Goal: Task Accomplishment & Management: Manage account settings

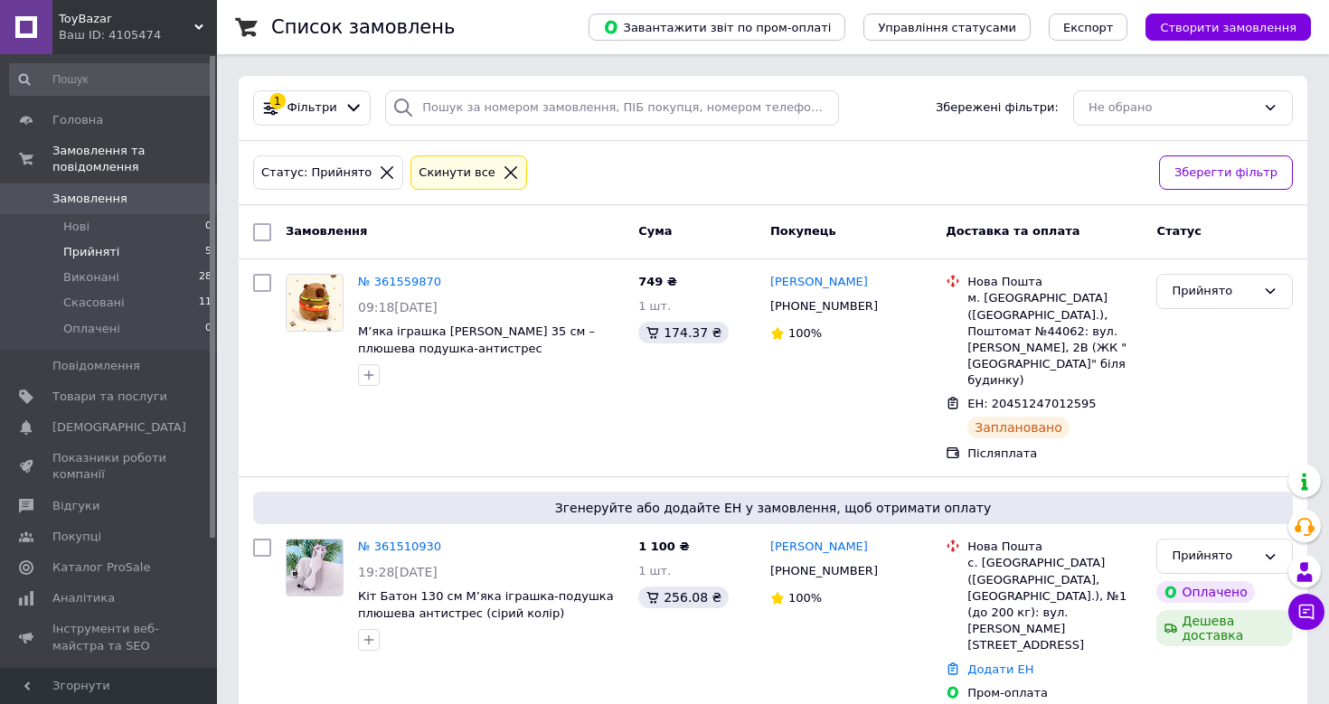
click at [92, 254] on span "Прийняті" at bounding box center [91, 252] width 56 height 16
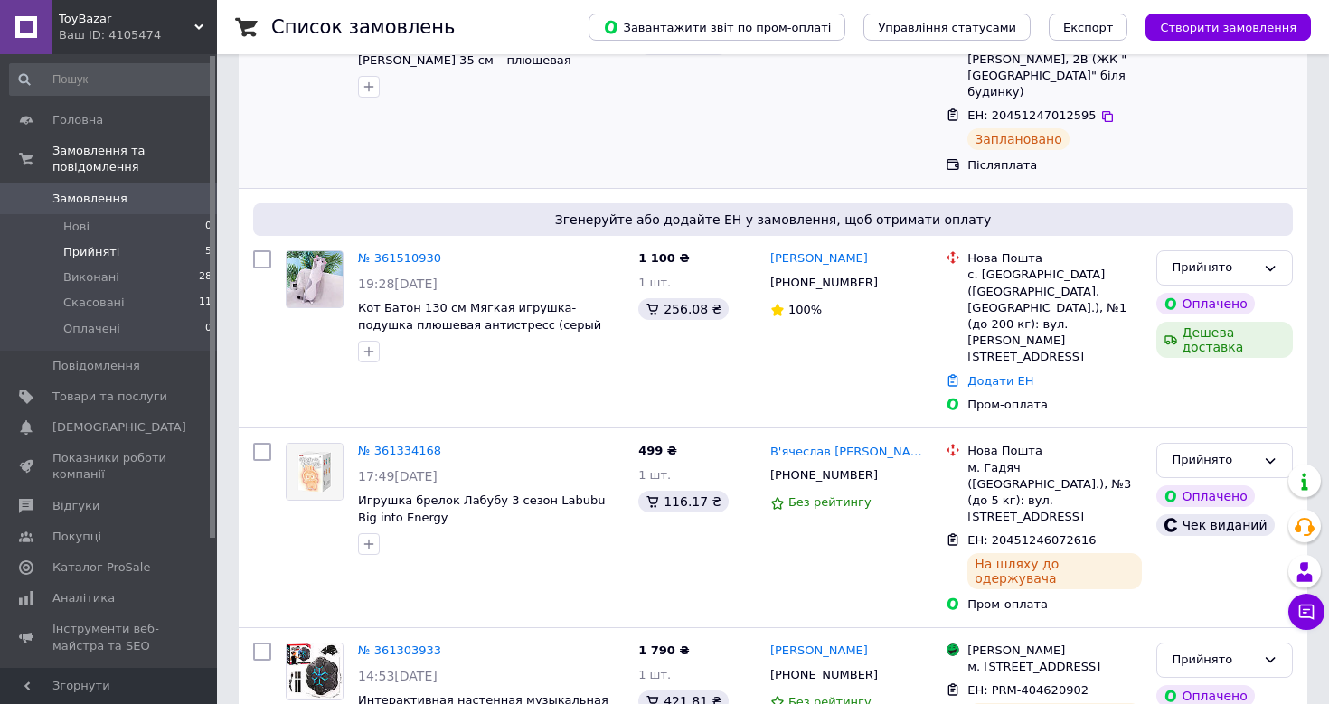
scroll to position [441, 0]
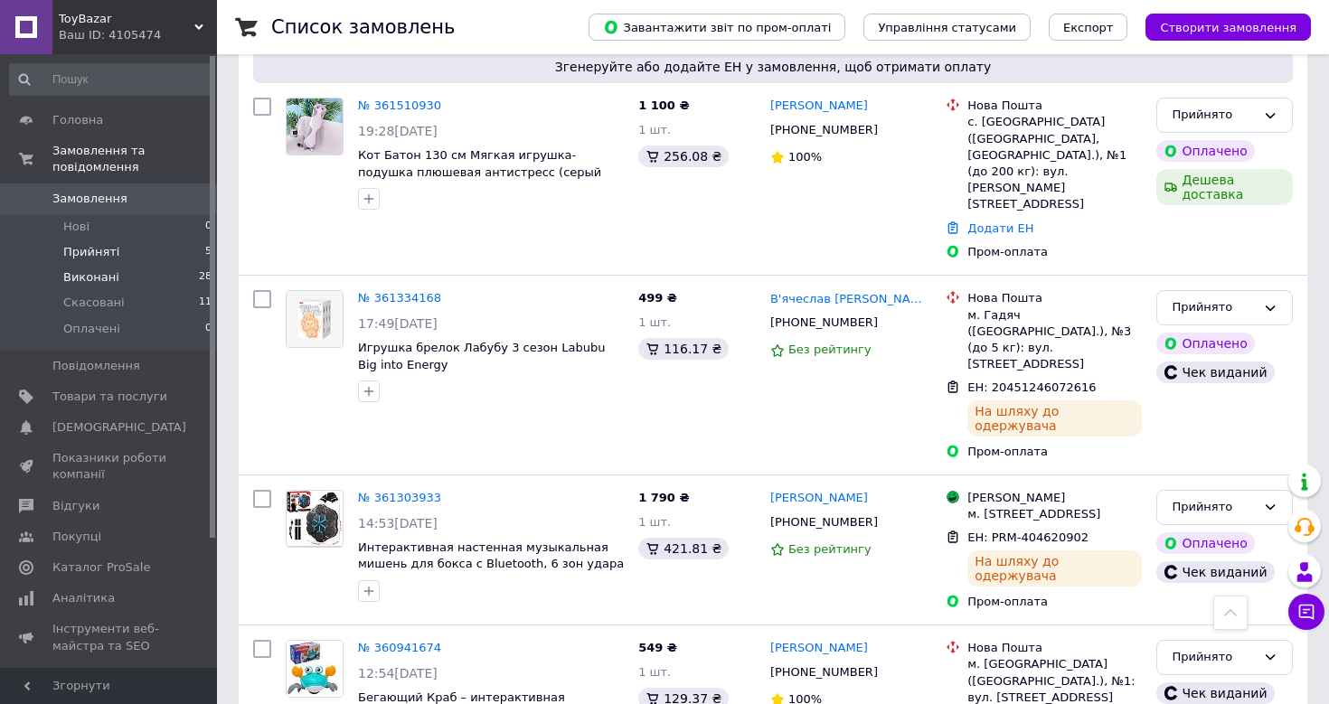
click at [99, 276] on span "Виконані" at bounding box center [91, 277] width 56 height 16
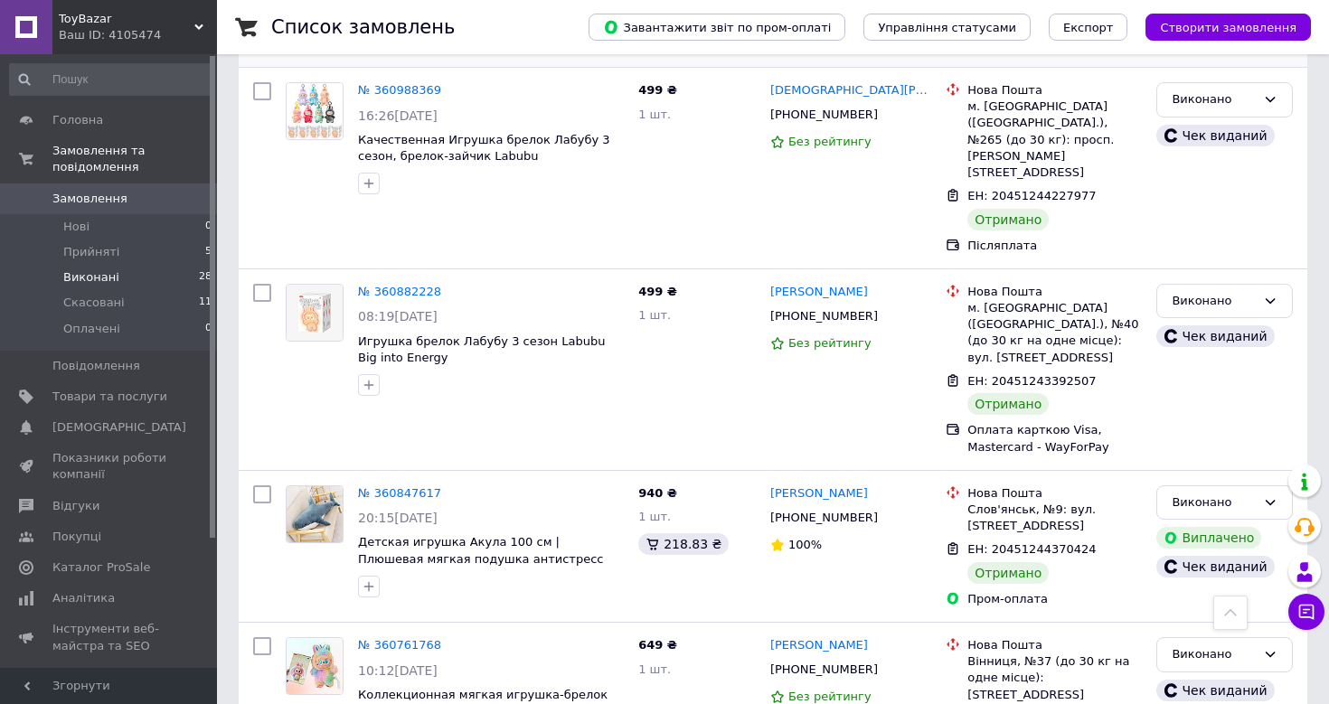
scroll to position [594, 0]
click at [80, 275] on span "Виконані" at bounding box center [91, 277] width 56 height 16
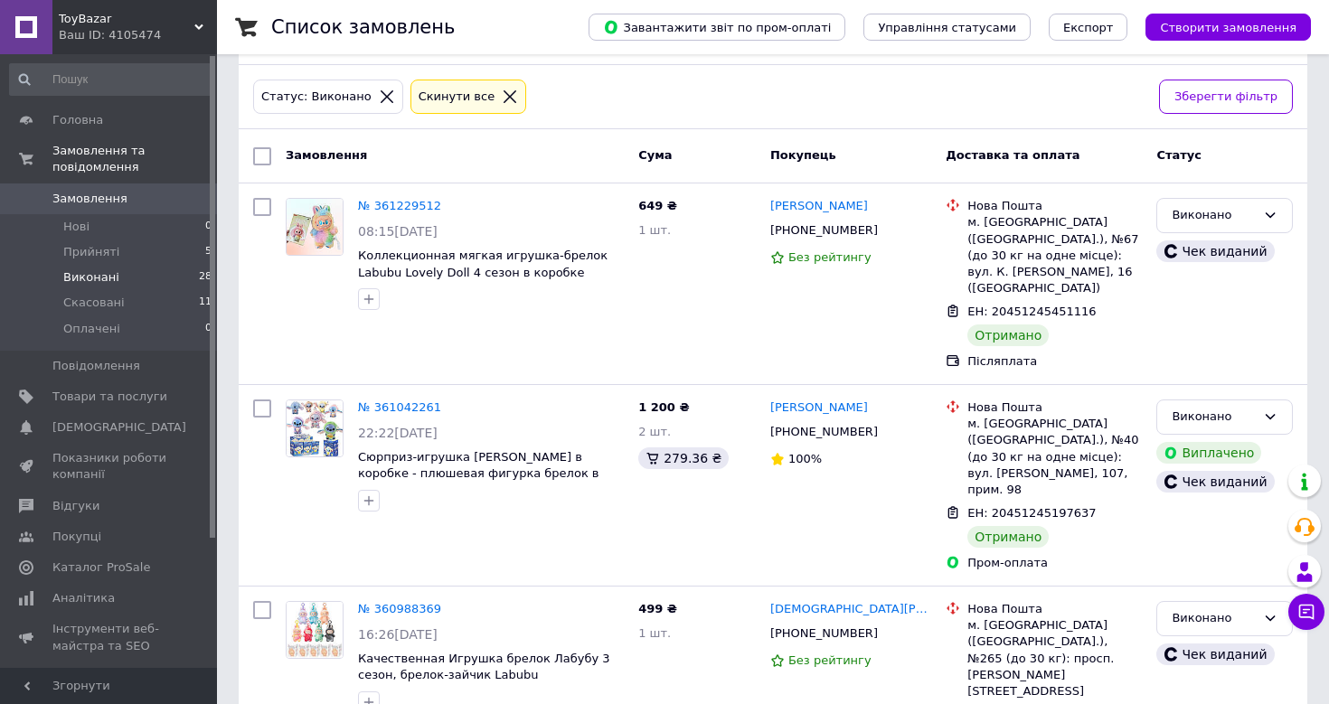
scroll to position [99, 0]
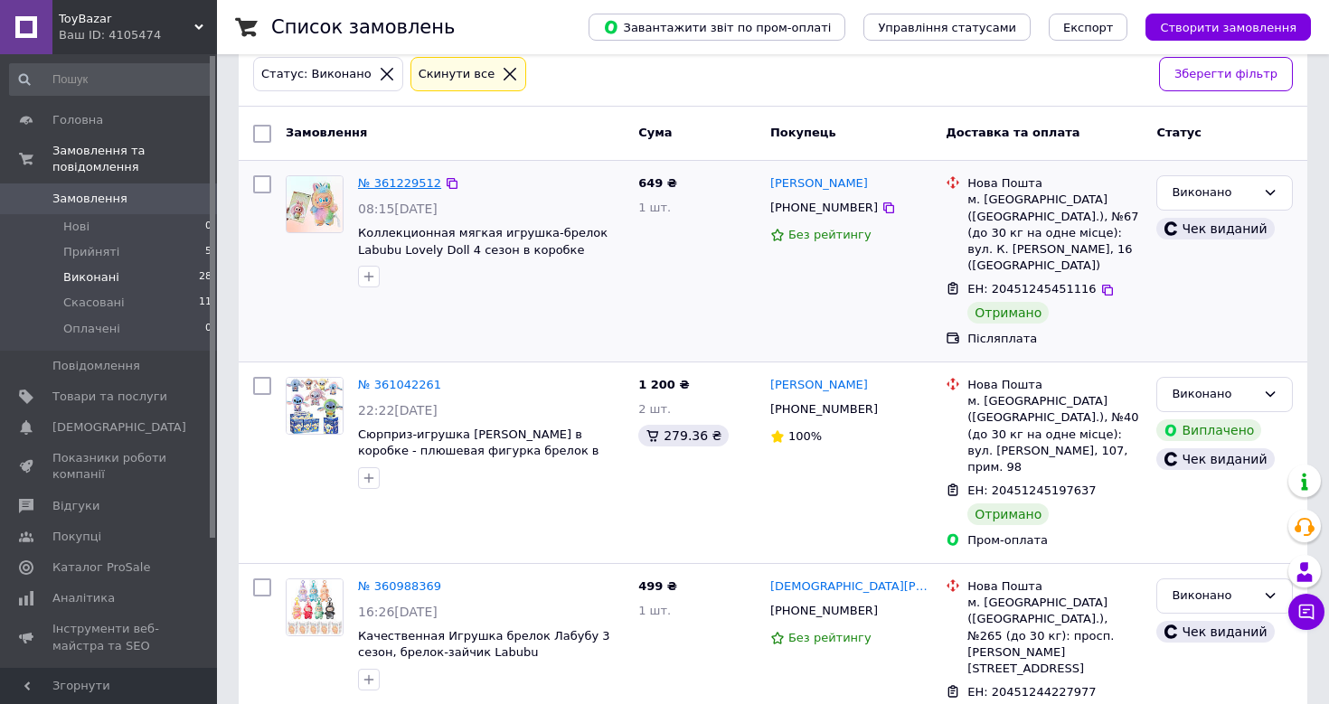
click at [406, 185] on link "№ 361229512" at bounding box center [399, 183] width 83 height 14
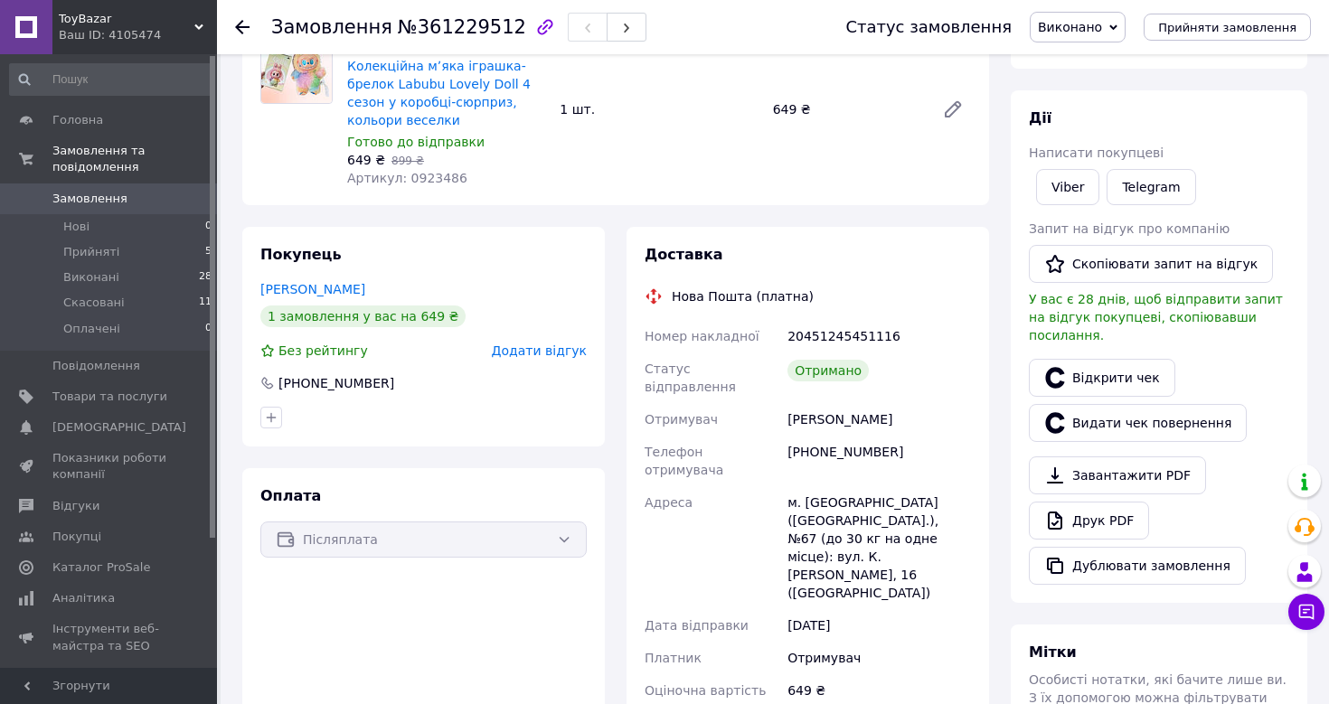
scroll to position [180, 0]
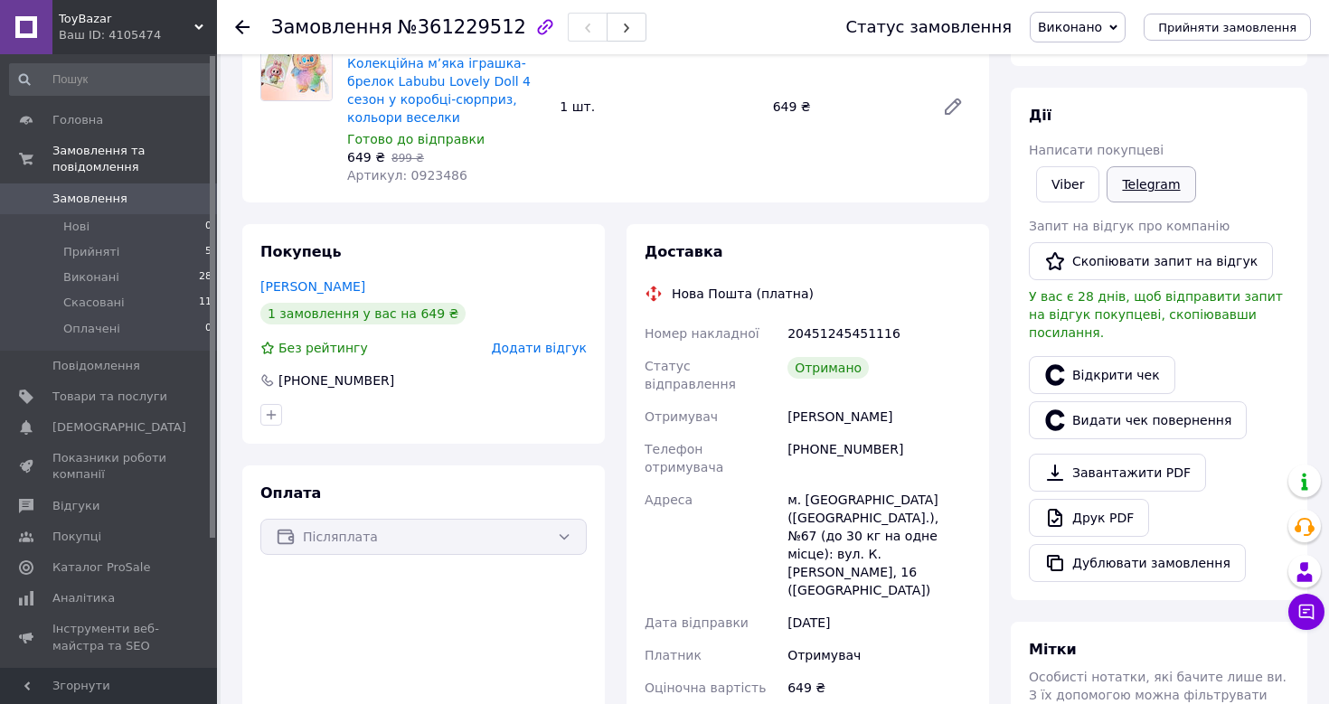
click at [1150, 193] on link "Telegram" at bounding box center [1150, 184] width 89 height 36
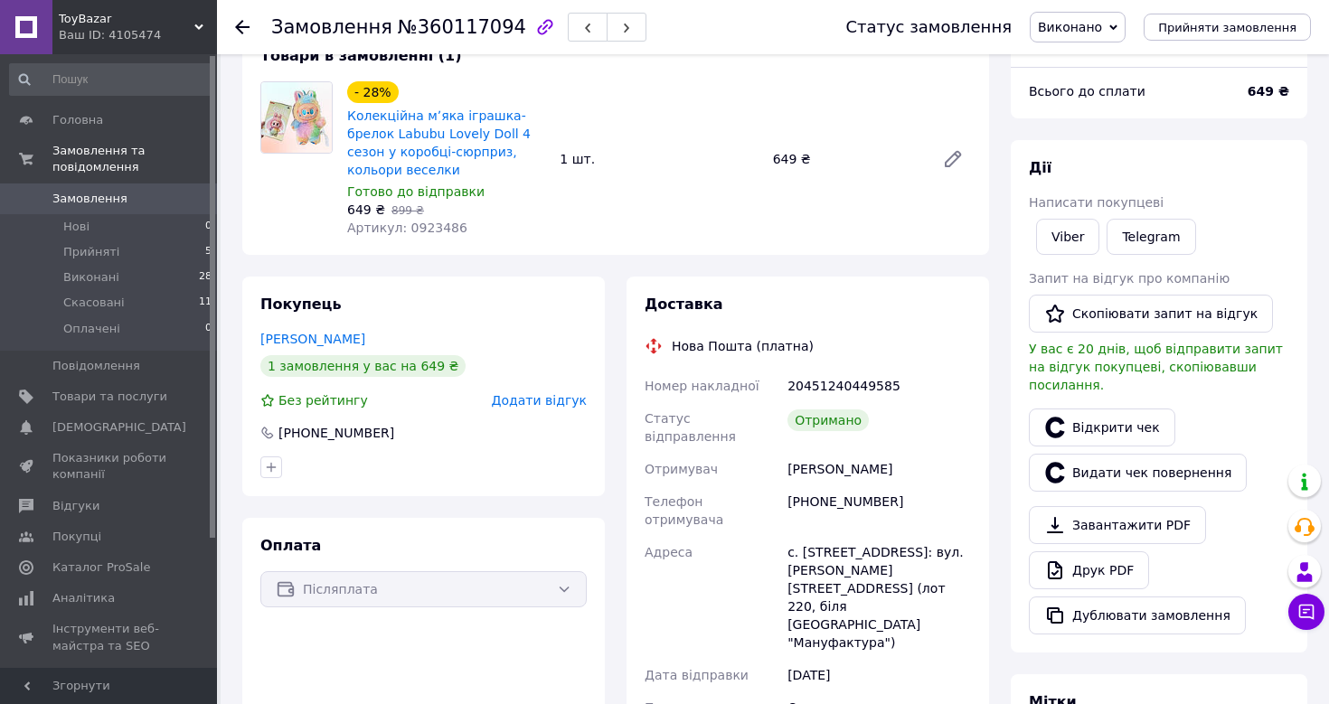
scroll to position [125, 0]
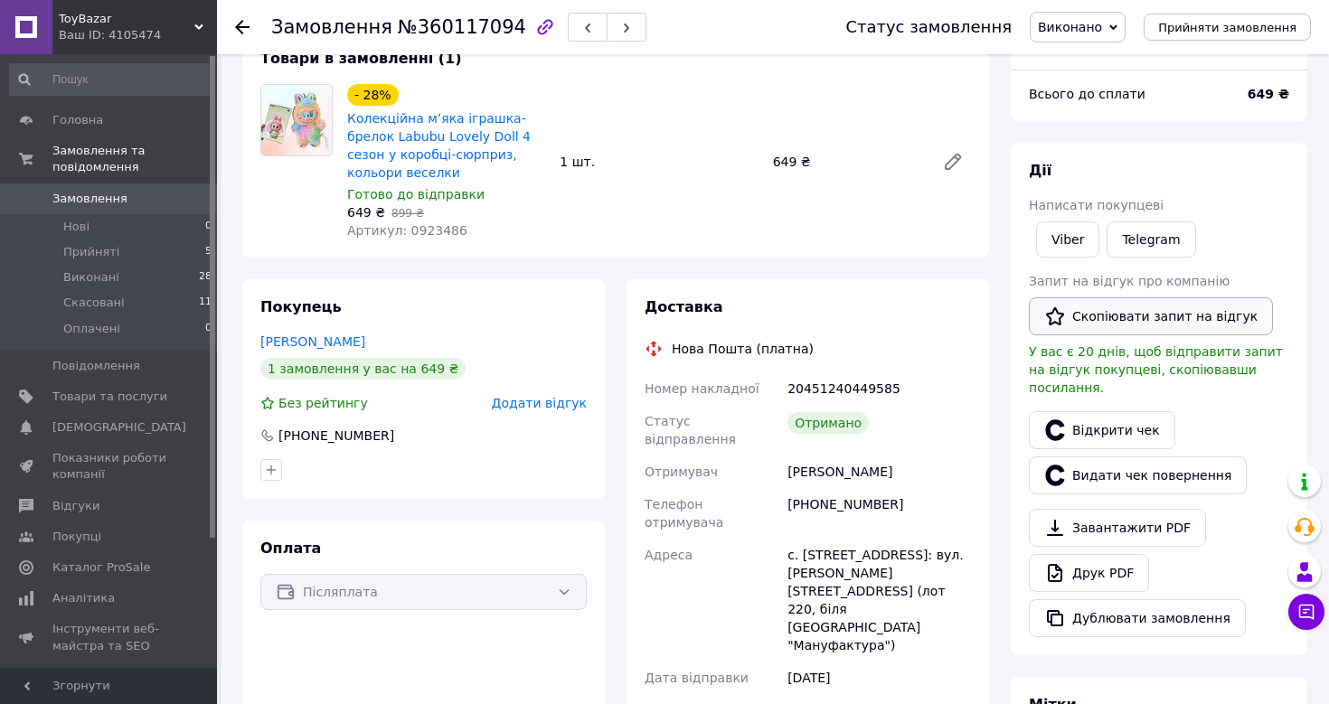
click at [1117, 315] on button "Скопіювати запит на відгук" at bounding box center [1150, 316] width 244 height 38
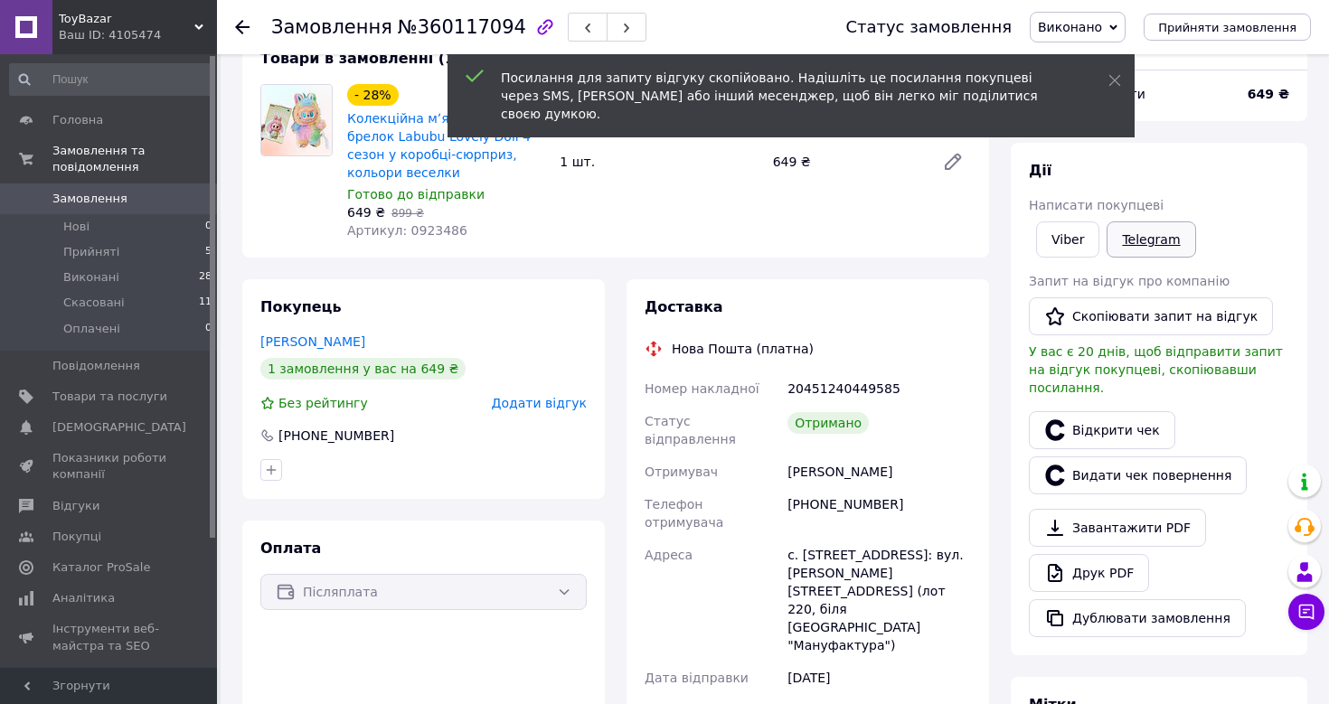
click at [1139, 232] on link "Telegram" at bounding box center [1150, 239] width 89 height 36
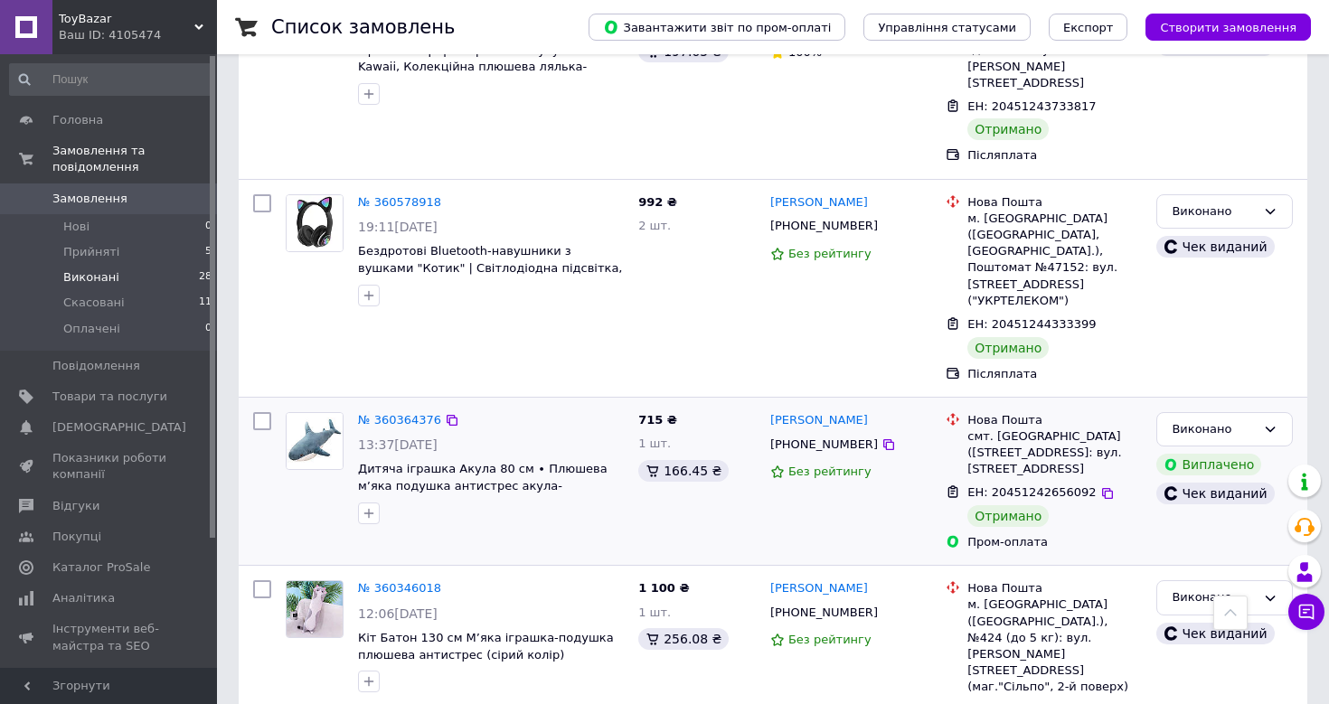
scroll to position [1424, 0]
click at [423, 581] on link "№ 360346018" at bounding box center [399, 588] width 83 height 14
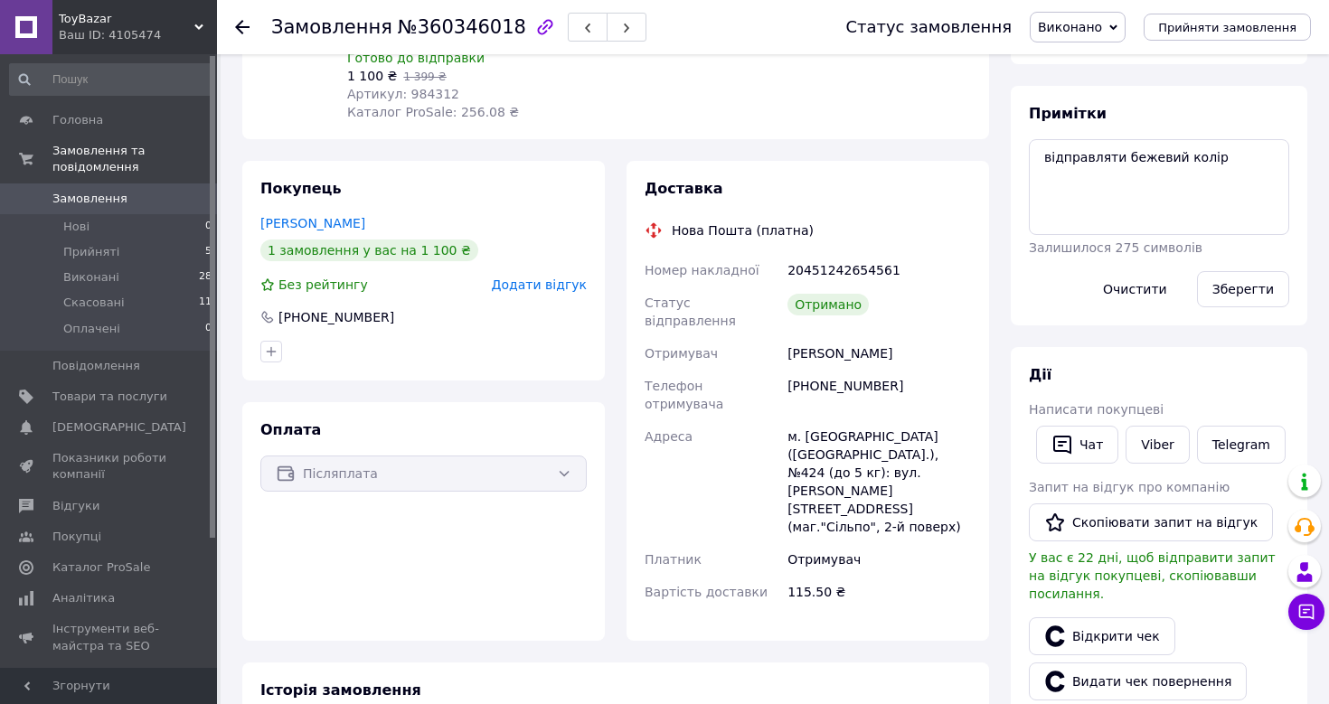
scroll to position [263, 0]
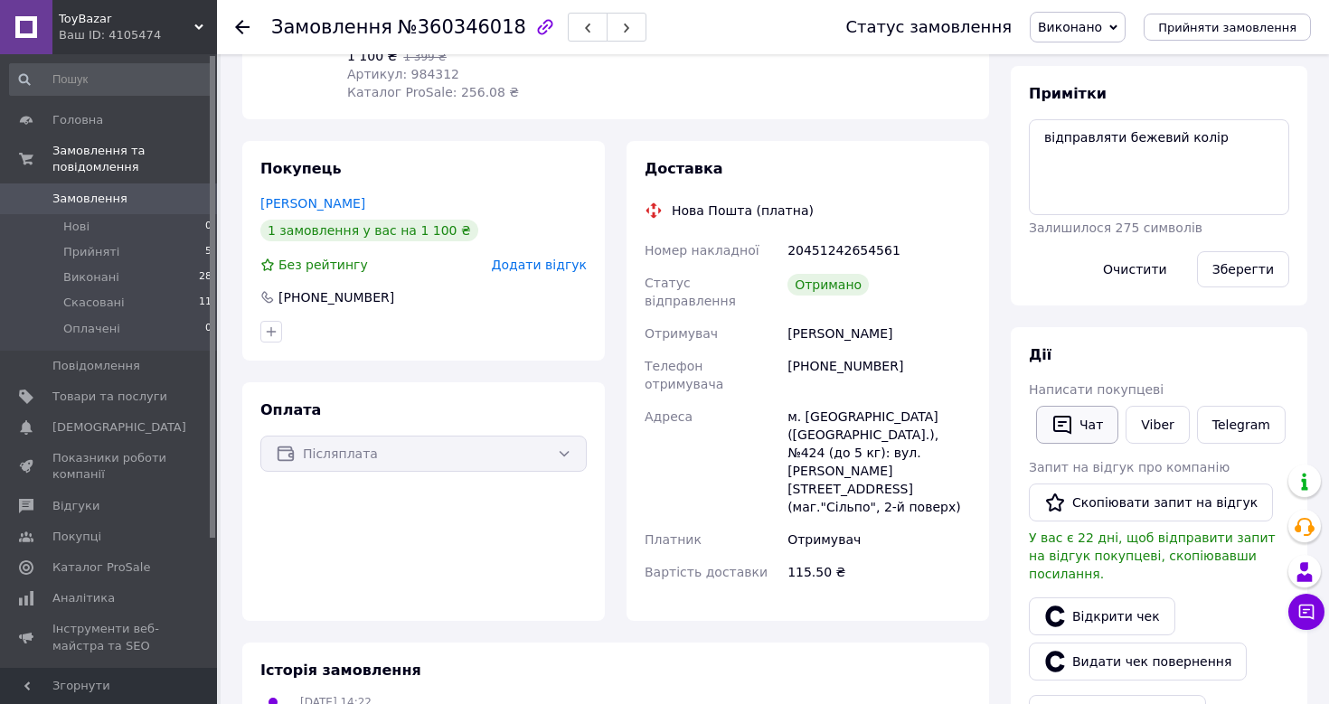
click at [1090, 421] on button "Чат" at bounding box center [1077, 425] width 82 height 38
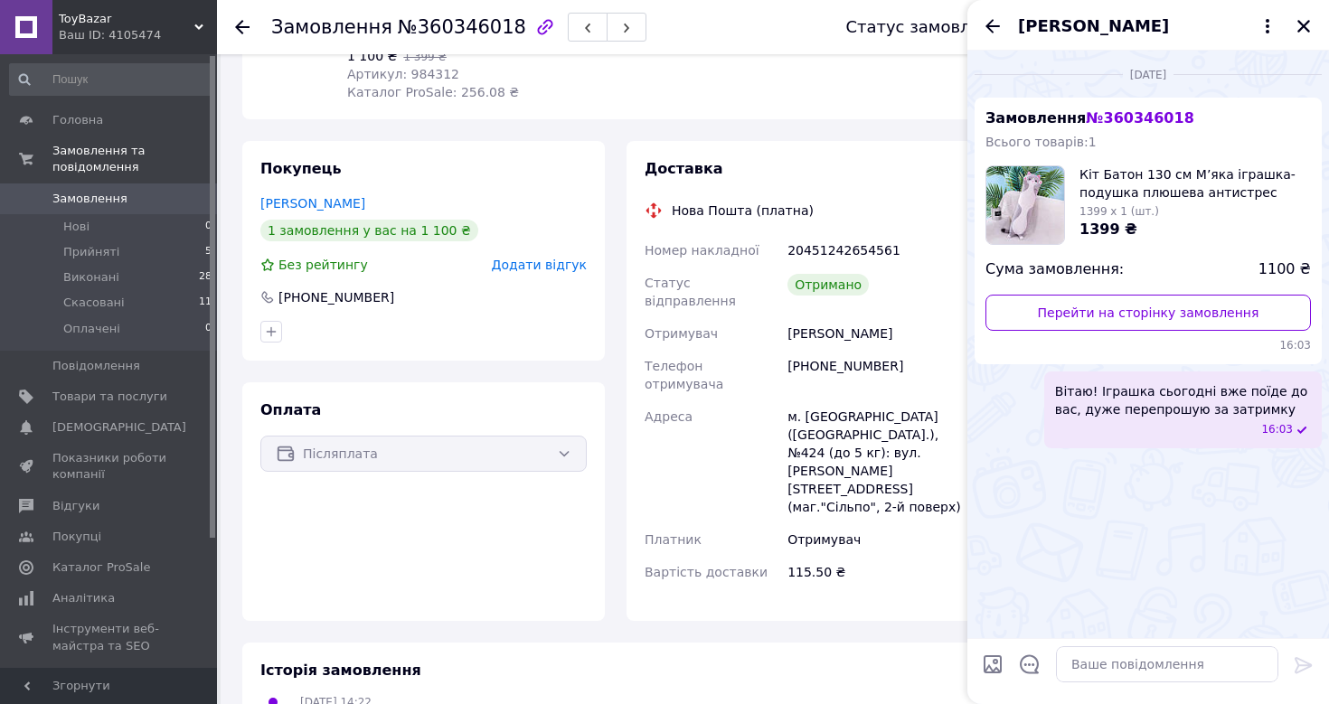
click at [822, 81] on div "- 21% Кіт Батон 130 см М’яка іграшка-подушка плюшева антистрес (сірий колір) Го…" at bounding box center [659, 23] width 638 height 163
click at [994, 19] on icon "Назад" at bounding box center [992, 26] width 22 height 22
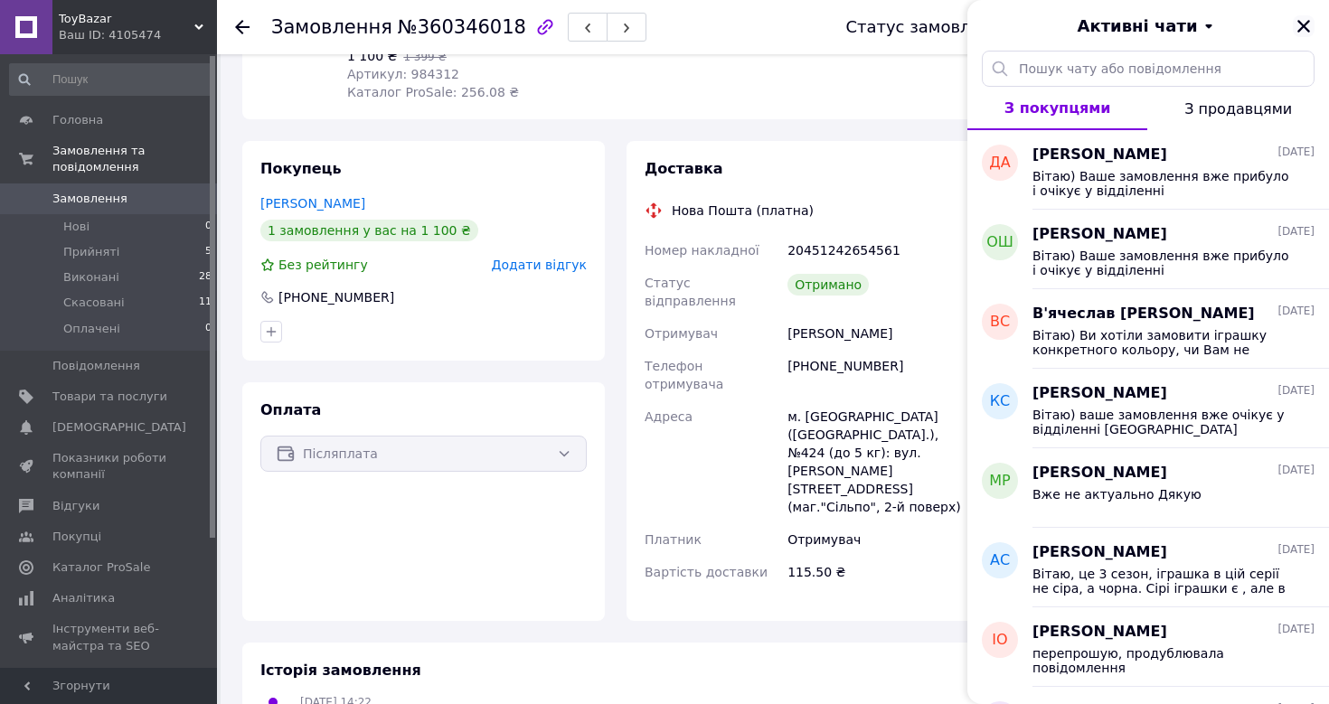
click at [1301, 31] on icon "Закрити" at bounding box center [1303, 26] width 16 height 16
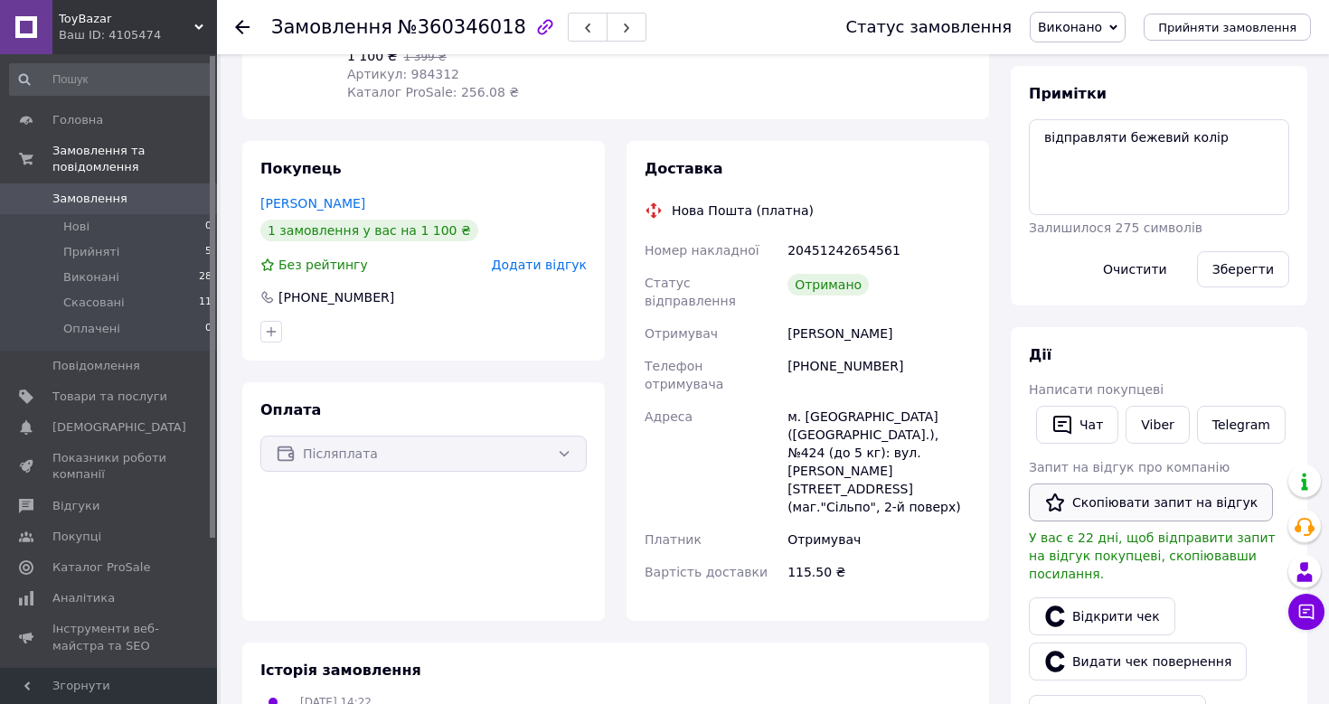
click at [1136, 503] on button "Скопіювати запит на відгук" at bounding box center [1150, 503] width 244 height 38
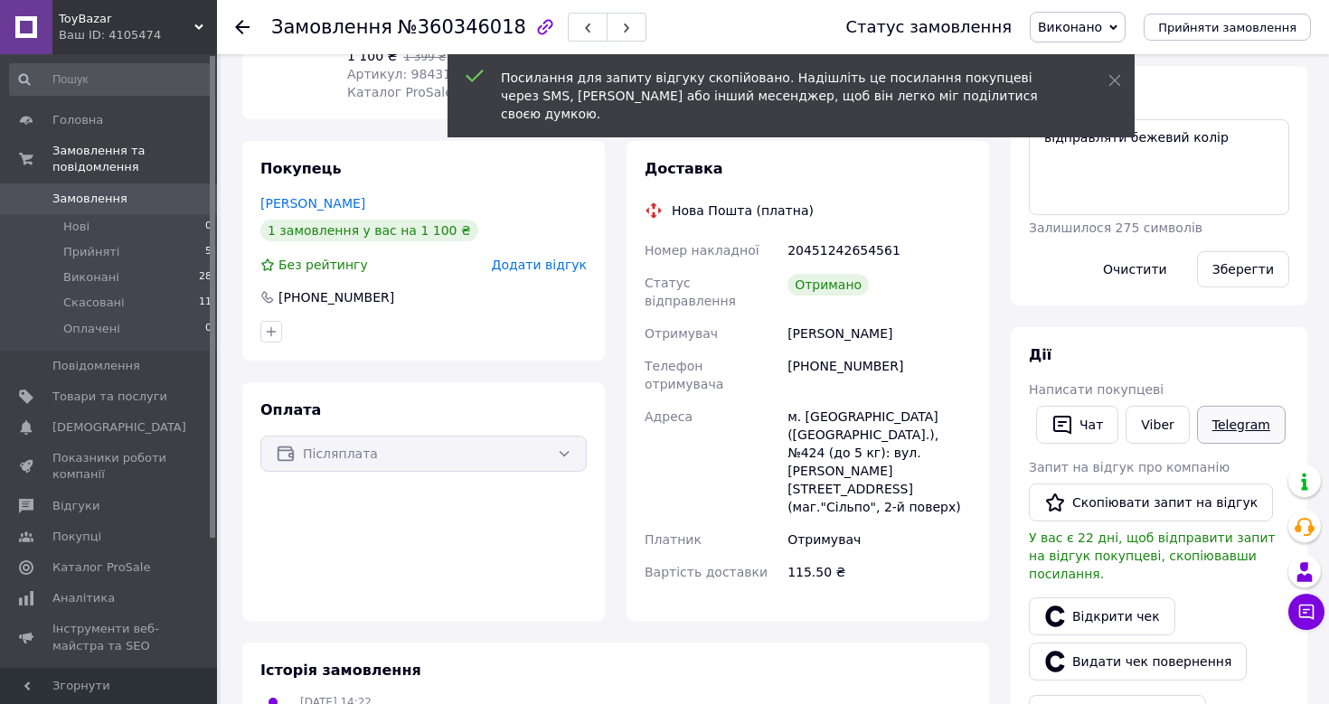
click at [1238, 428] on link "Telegram" at bounding box center [1241, 425] width 89 height 38
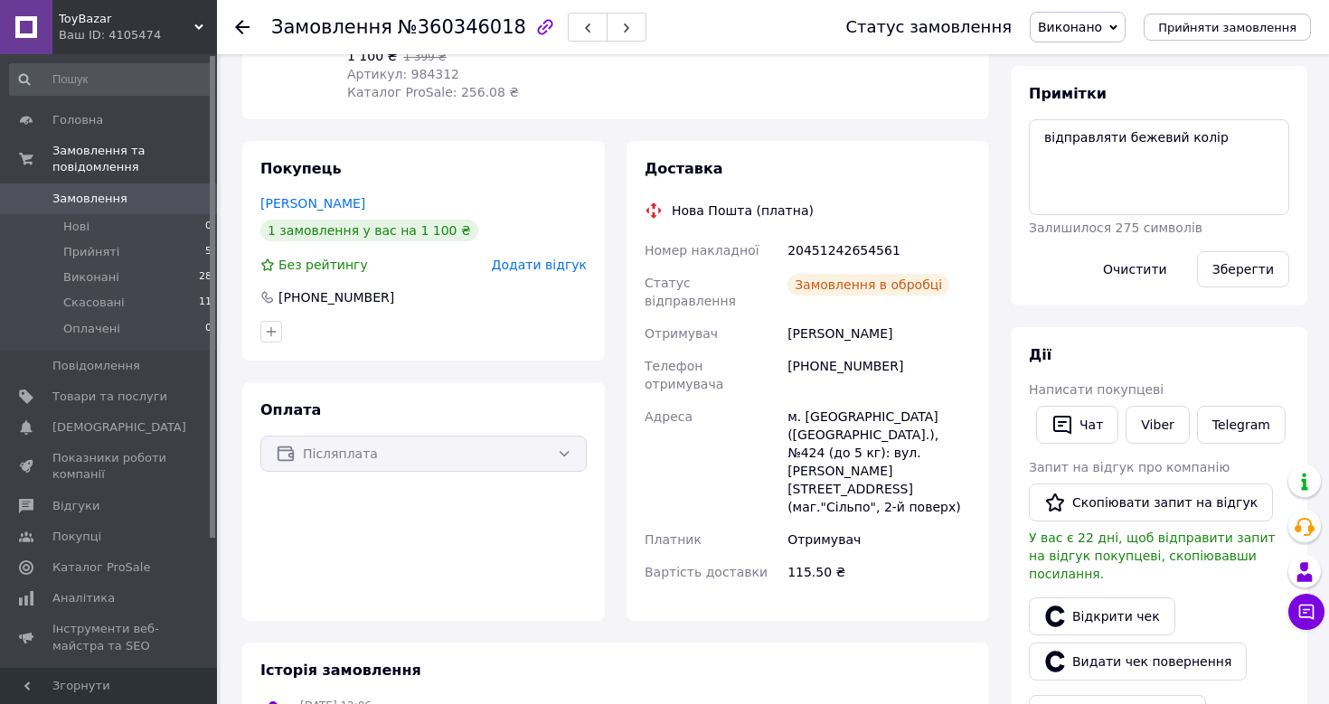
scroll to position [47, 0]
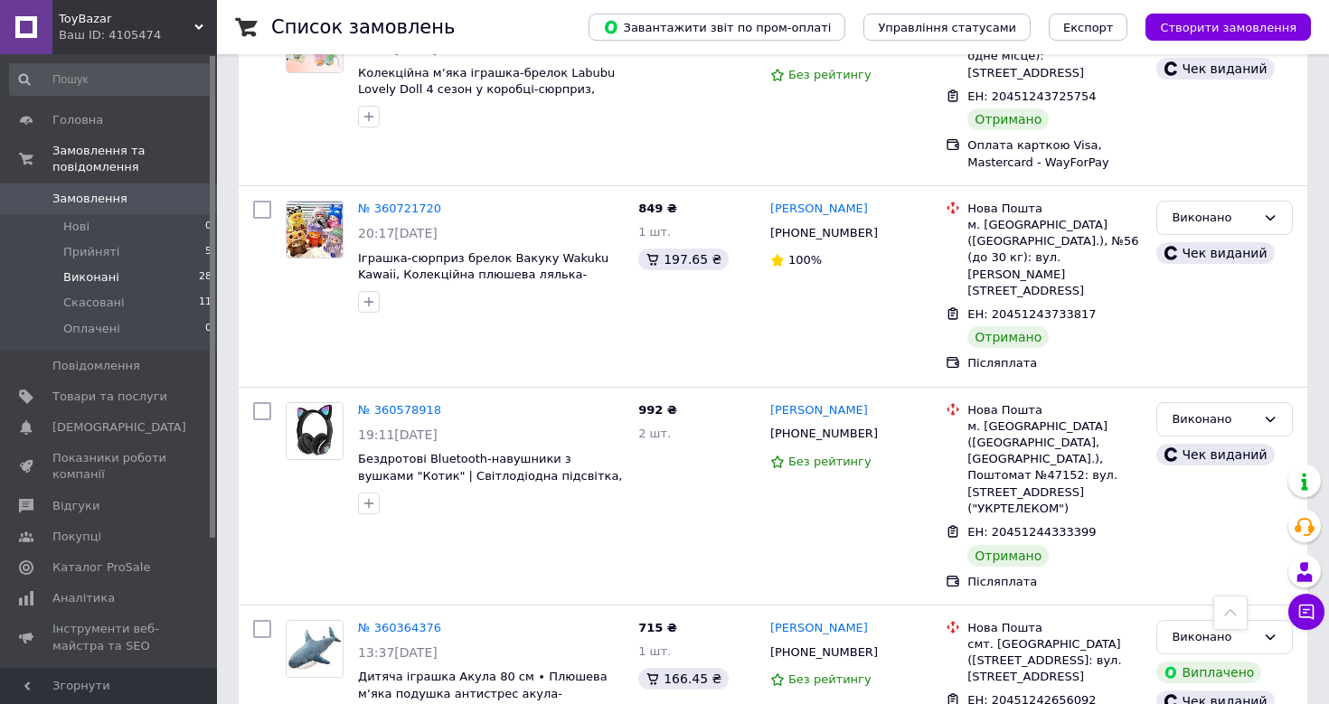
scroll to position [1214, 0]
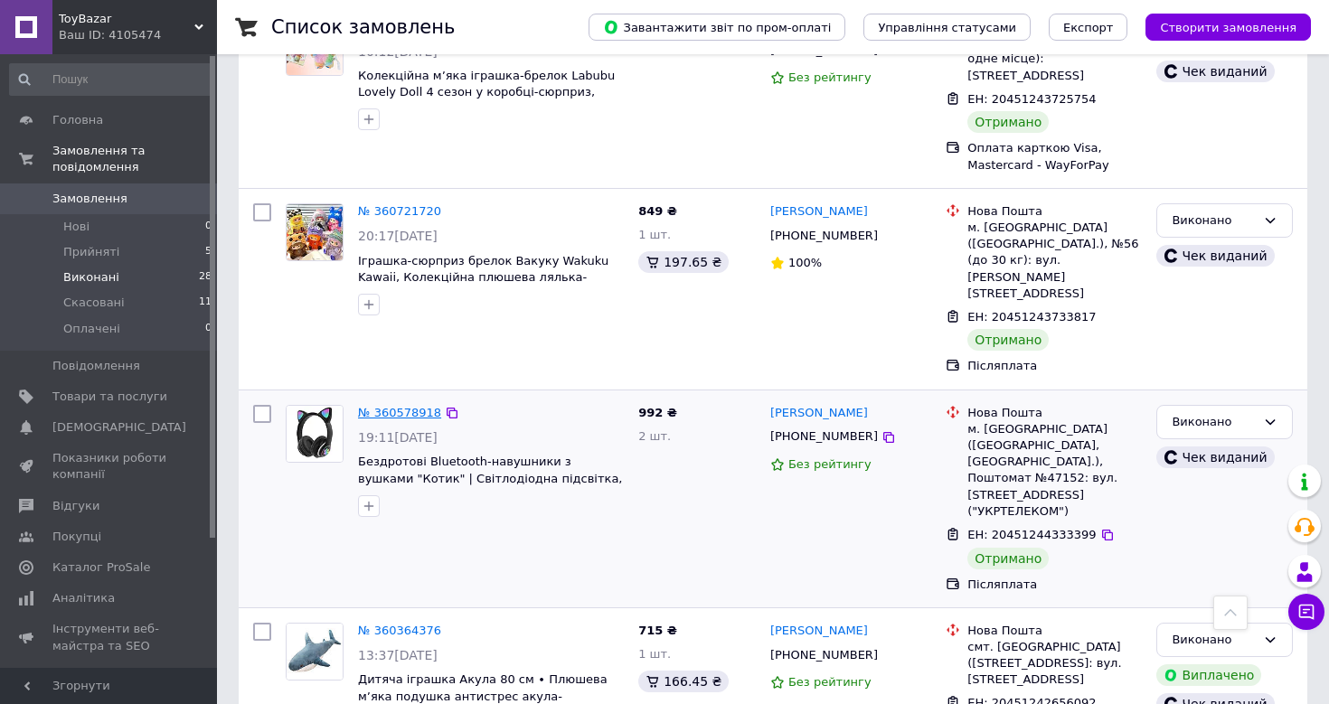
click at [399, 406] on link "№ 360578918" at bounding box center [399, 413] width 83 height 14
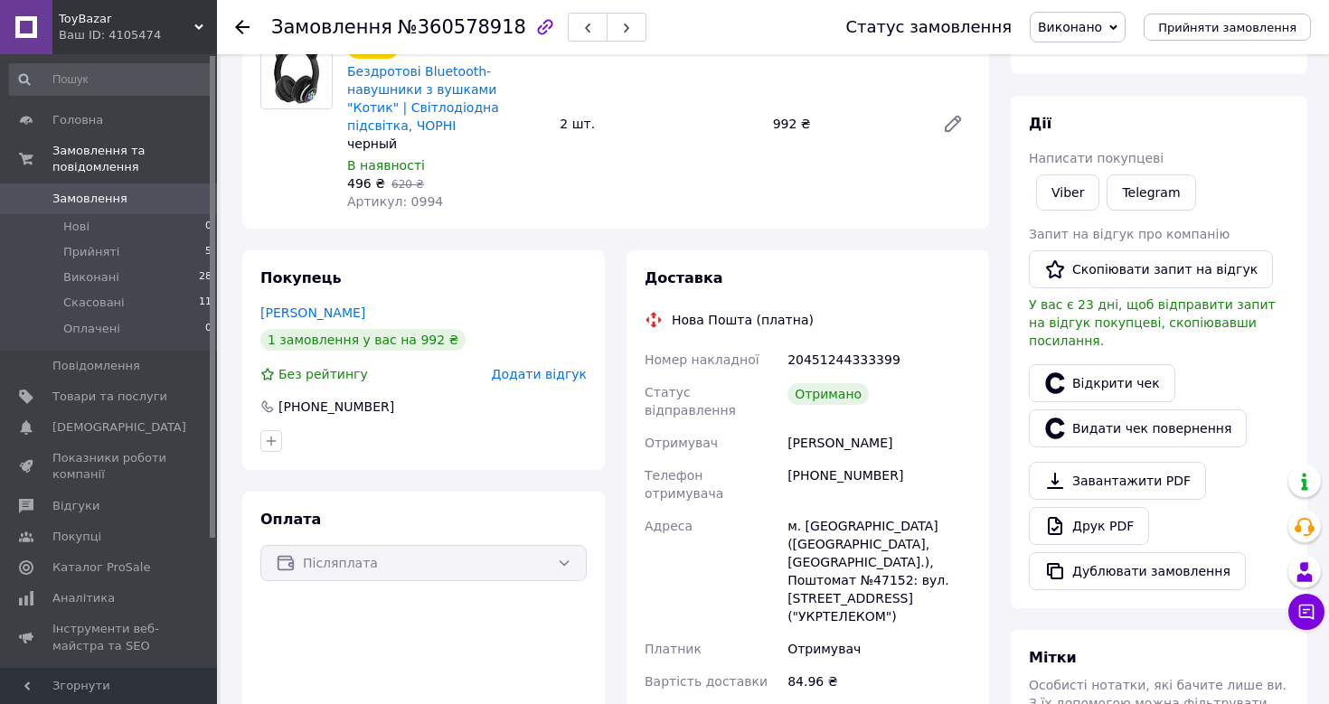
scroll to position [169, 0]
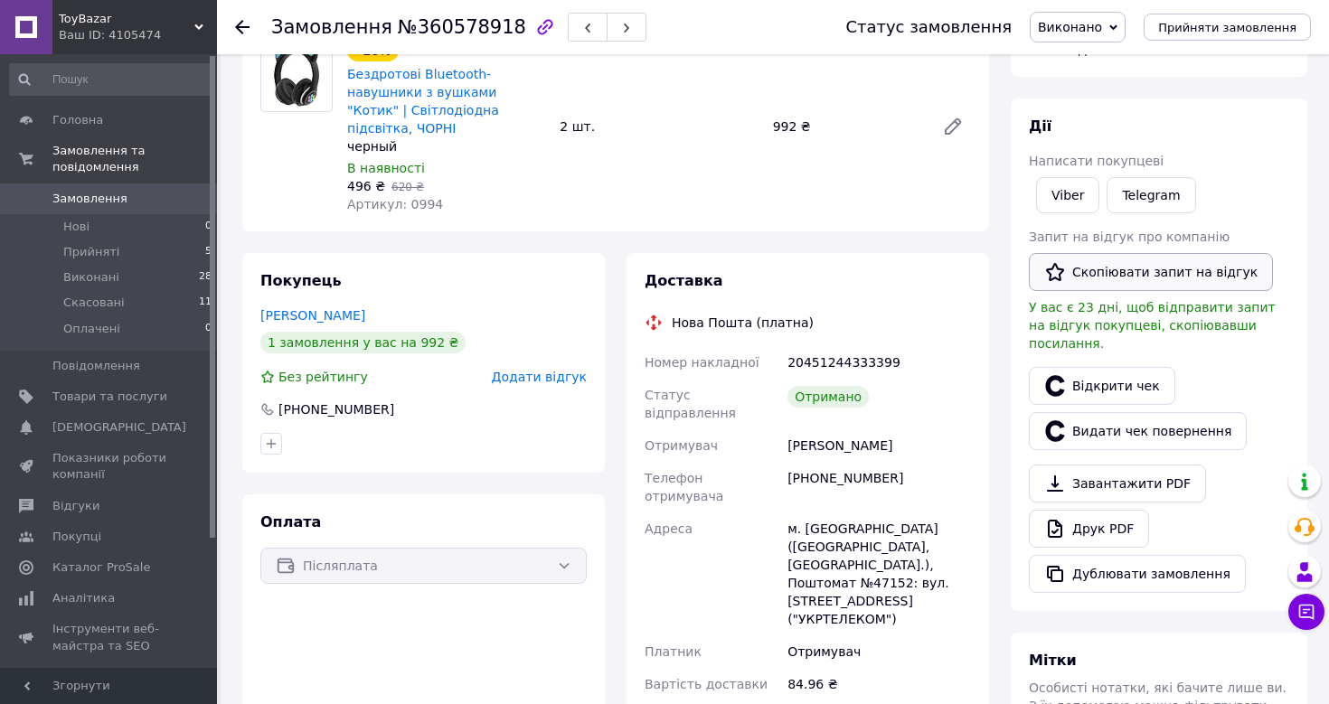
click at [1115, 270] on button "Скопіювати запит на відгук" at bounding box center [1150, 272] width 244 height 38
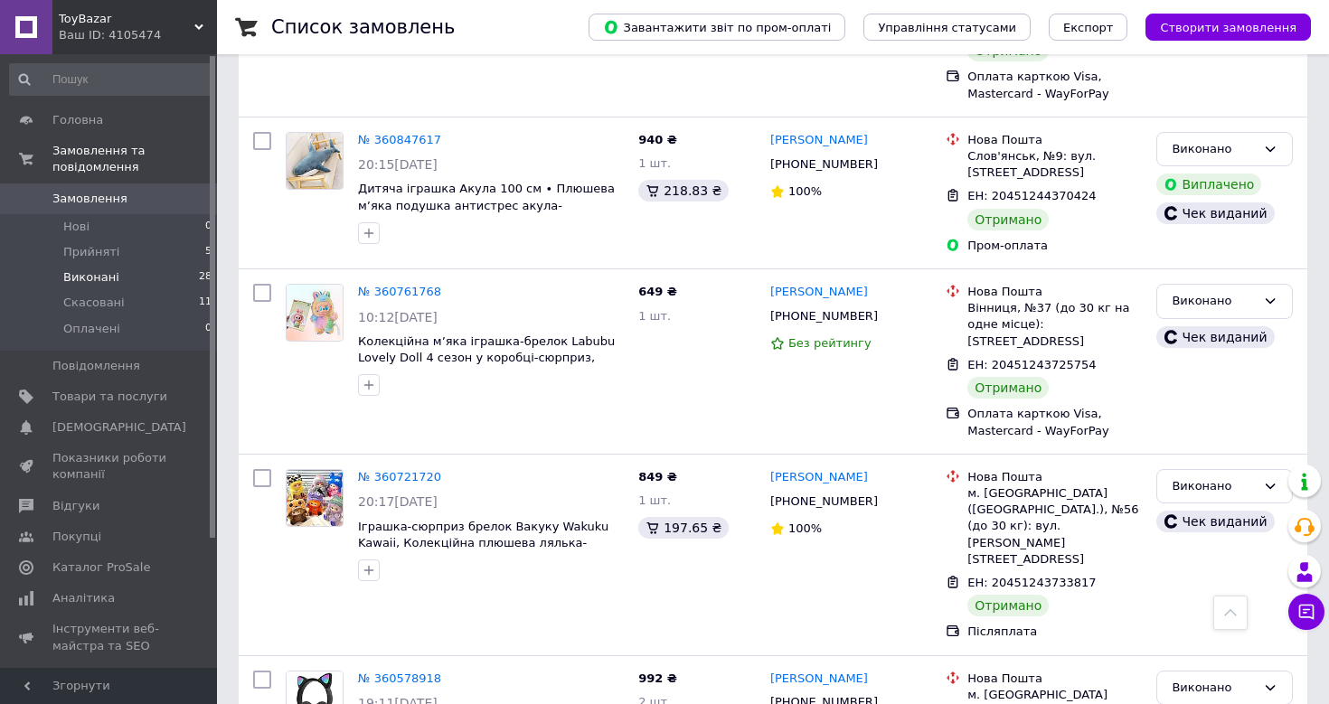
scroll to position [952, 0]
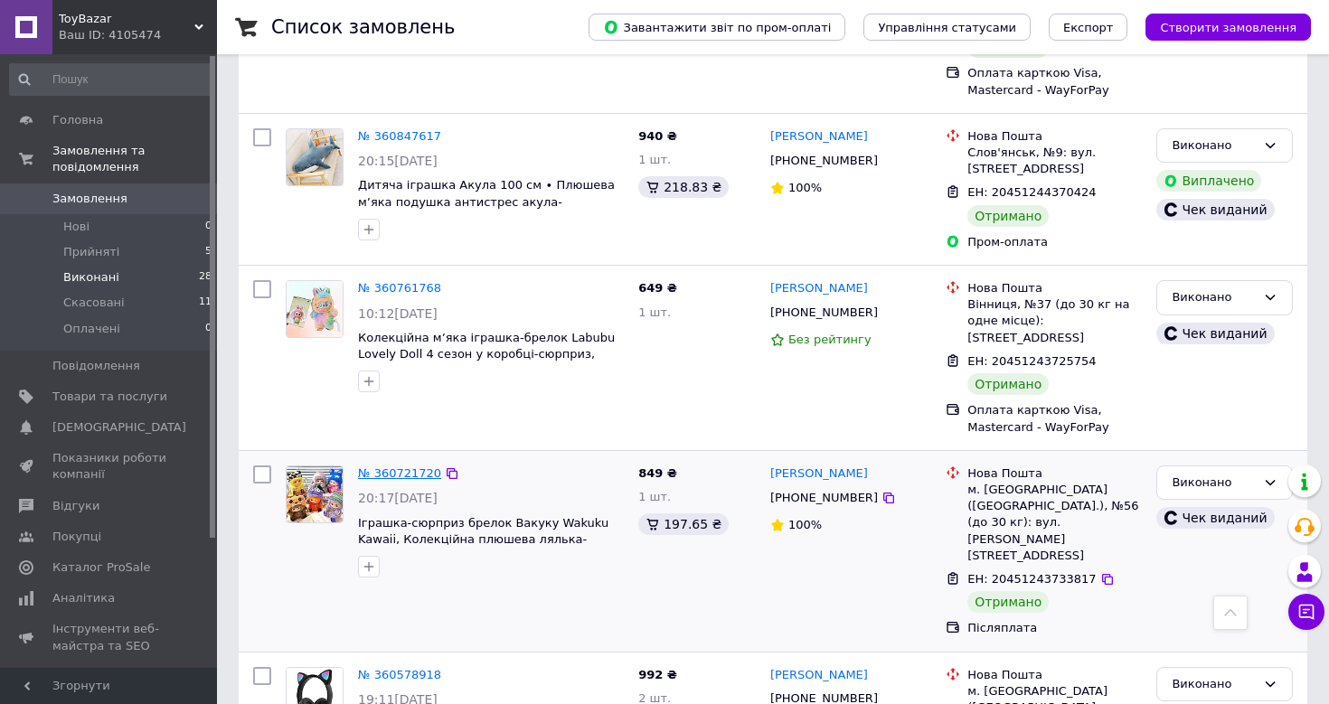
click at [400, 466] on link "№ 360721720" at bounding box center [399, 473] width 83 height 14
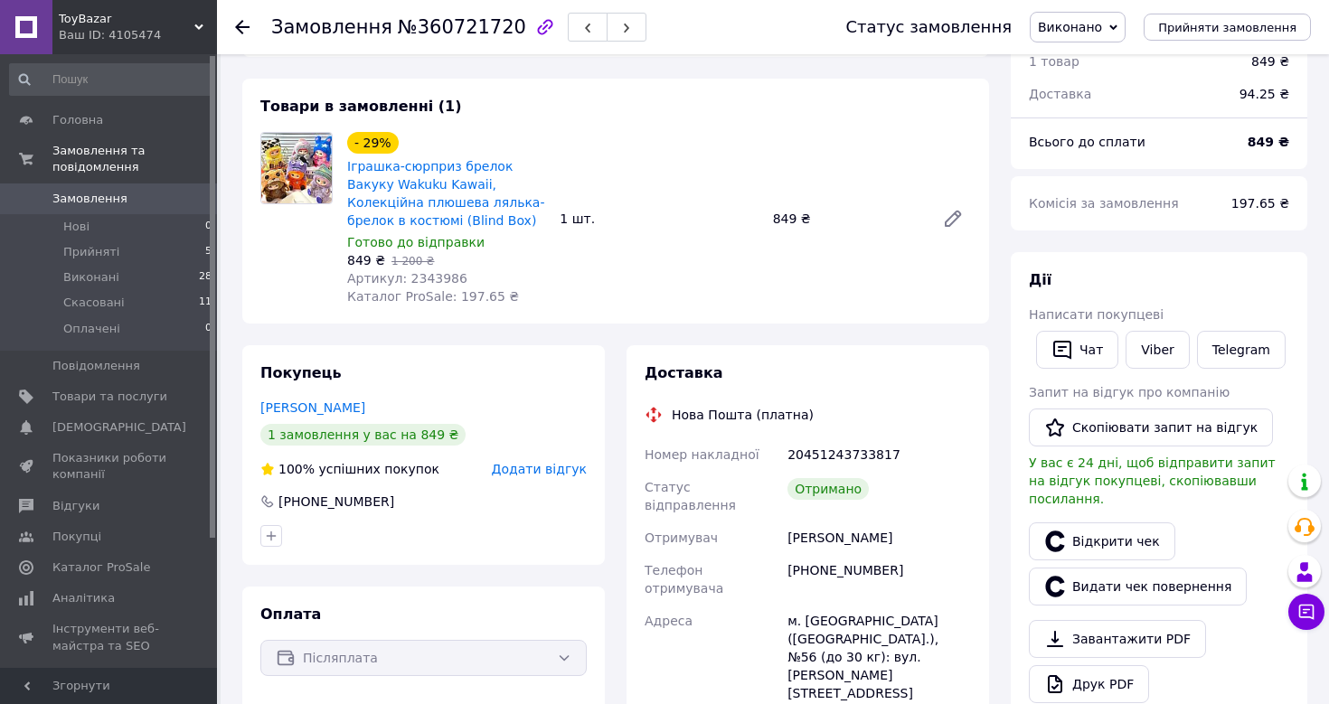
scroll to position [79, 0]
click at [1147, 428] on button "Скопіювати запит на відгук" at bounding box center [1150, 426] width 244 height 38
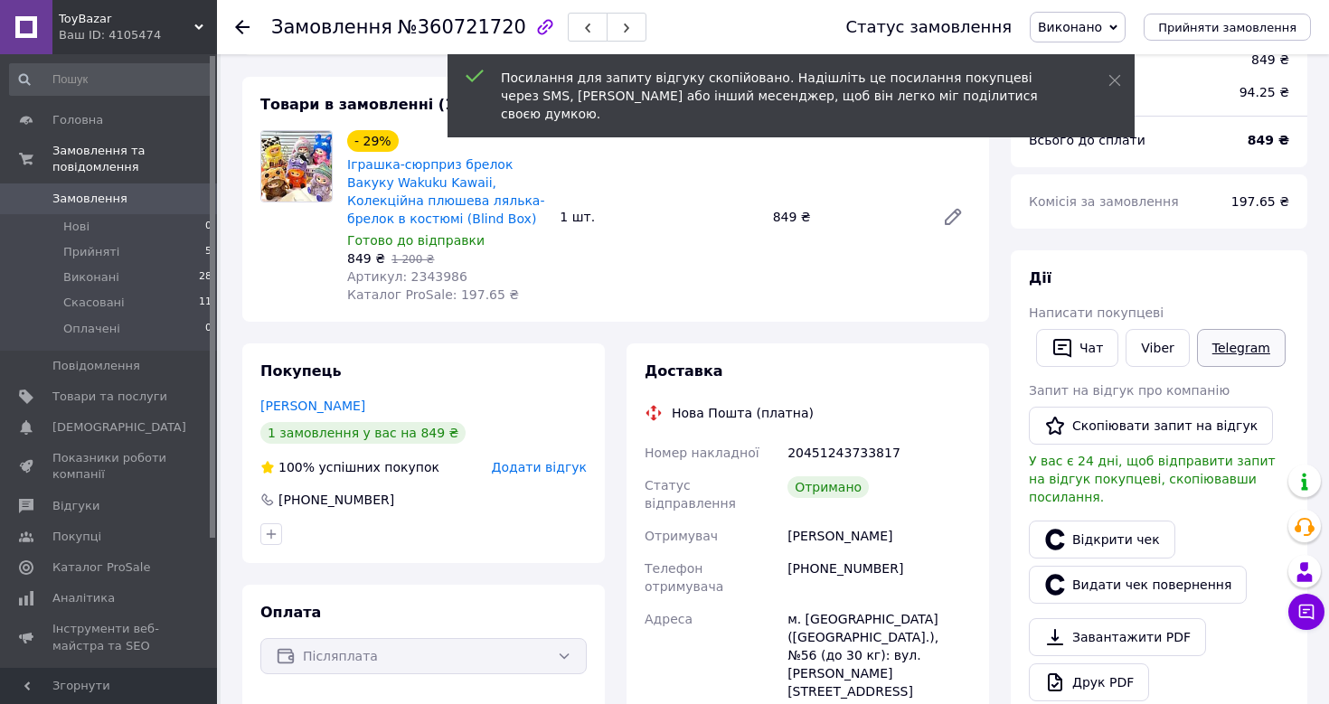
click at [1255, 348] on link "Telegram" at bounding box center [1241, 348] width 89 height 38
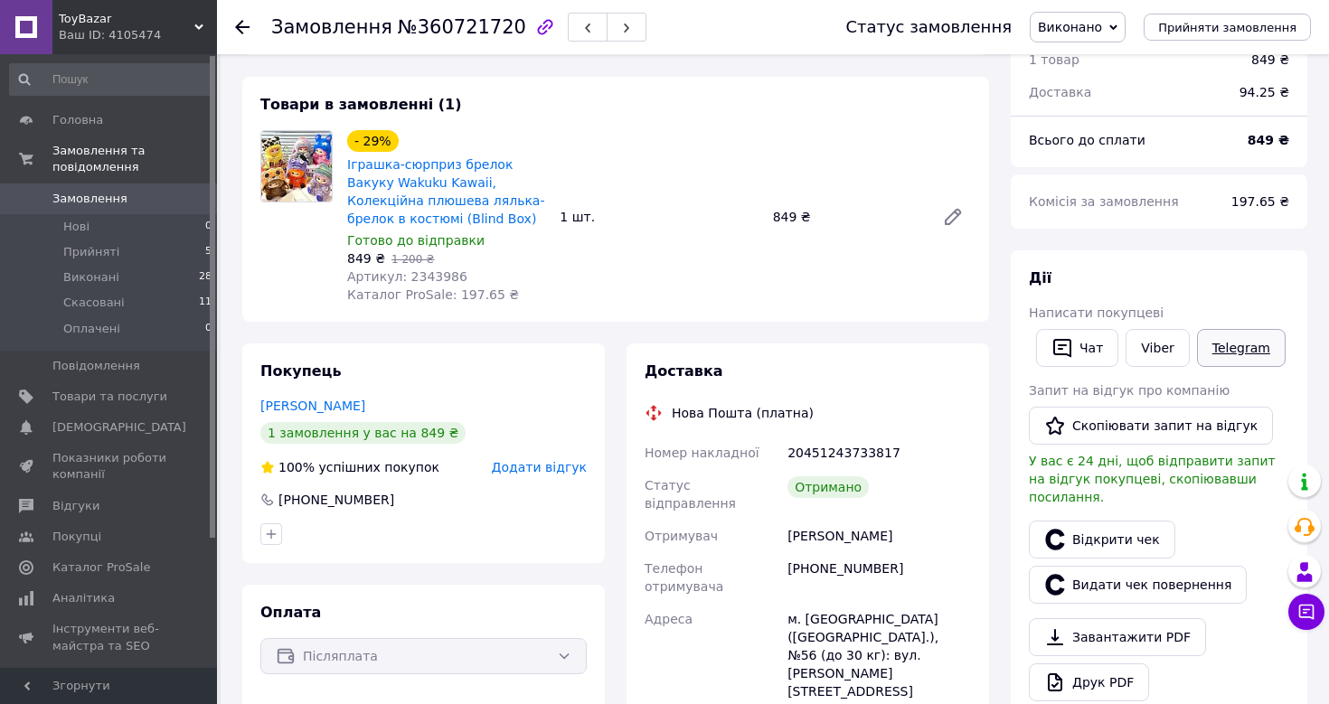
click at [1222, 344] on link "Telegram" at bounding box center [1241, 348] width 89 height 38
click at [1247, 348] on link "Telegram" at bounding box center [1241, 348] width 89 height 38
click at [1218, 353] on link "Telegram" at bounding box center [1241, 348] width 89 height 38
click at [1246, 346] on link "Telegram" at bounding box center [1241, 348] width 89 height 38
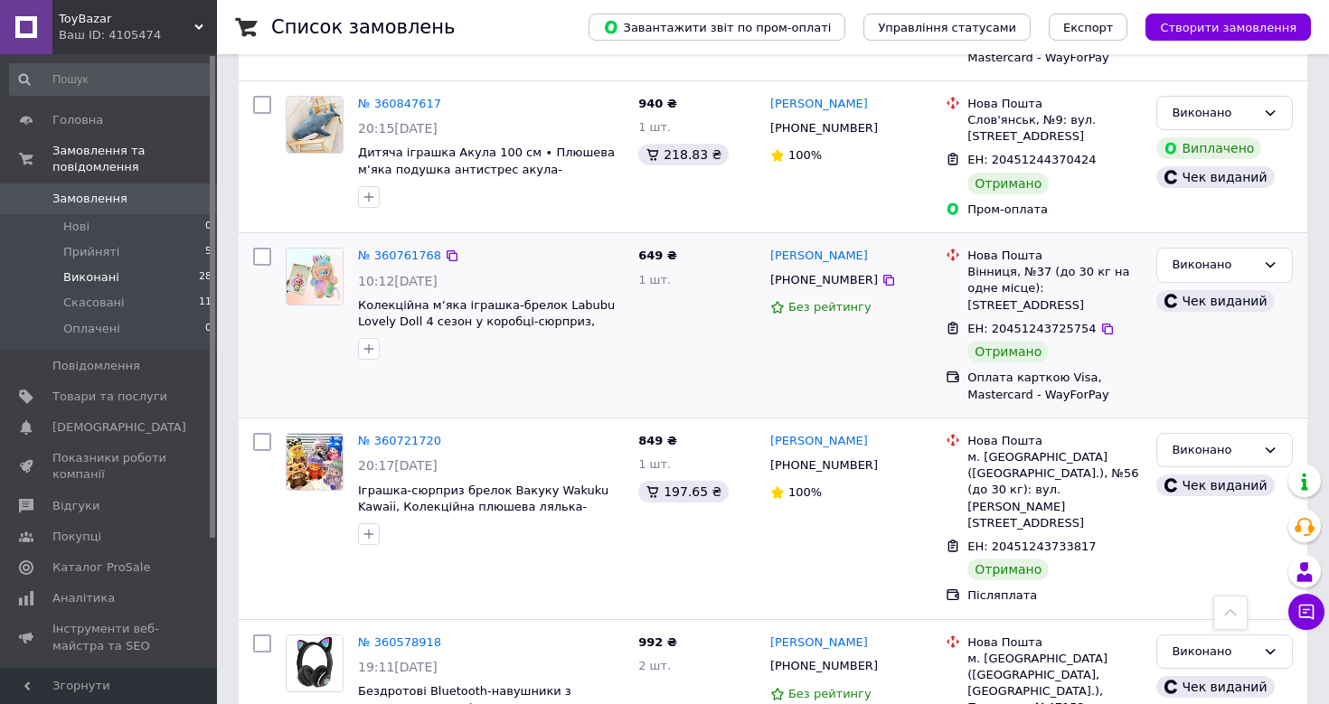
scroll to position [983, 0]
click at [394, 435] on link "№ 360721720" at bounding box center [399, 442] width 83 height 14
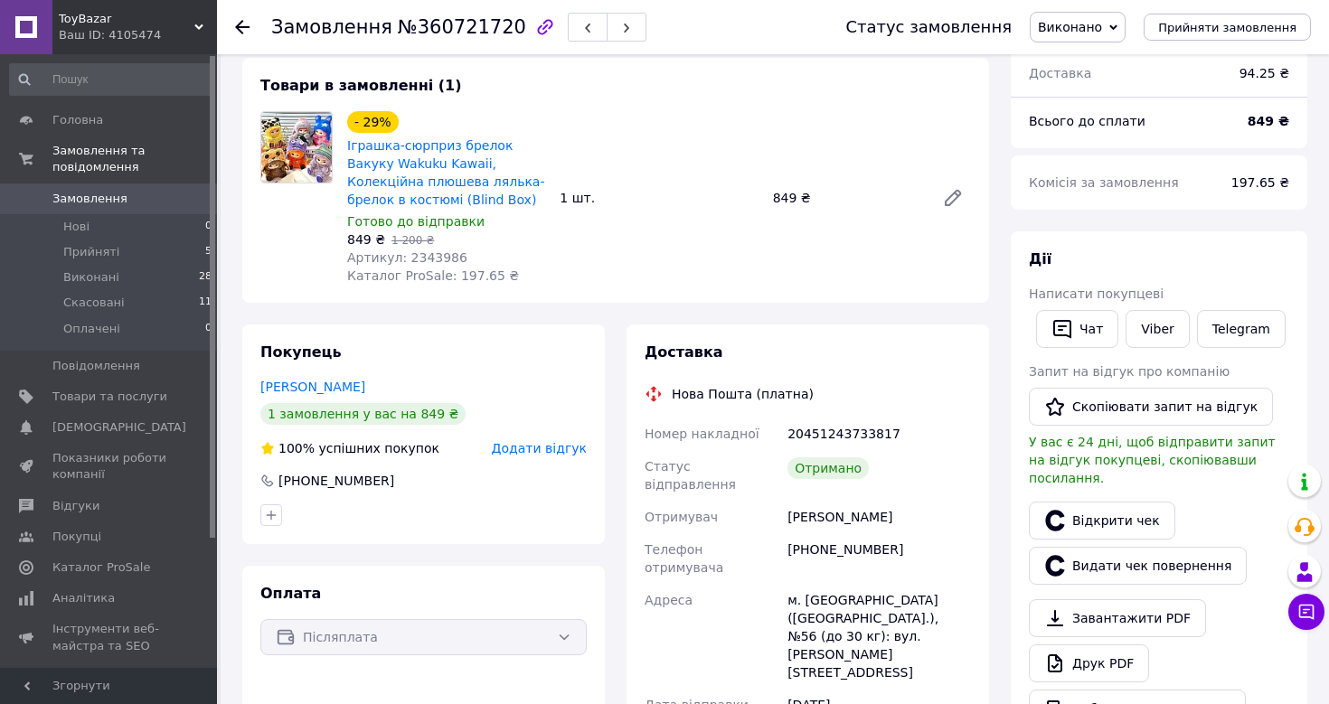
scroll to position [116, 0]
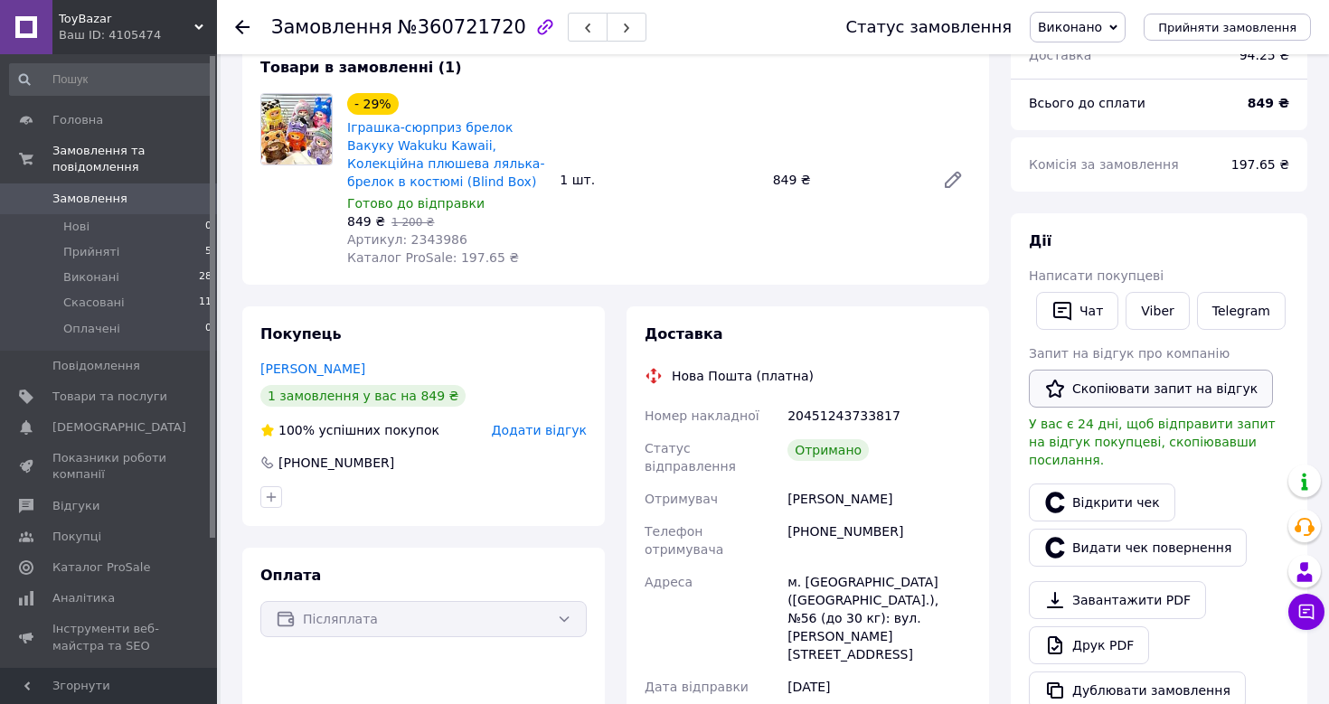
click at [1105, 388] on button "Скопіювати запит на відгук" at bounding box center [1150, 389] width 244 height 38
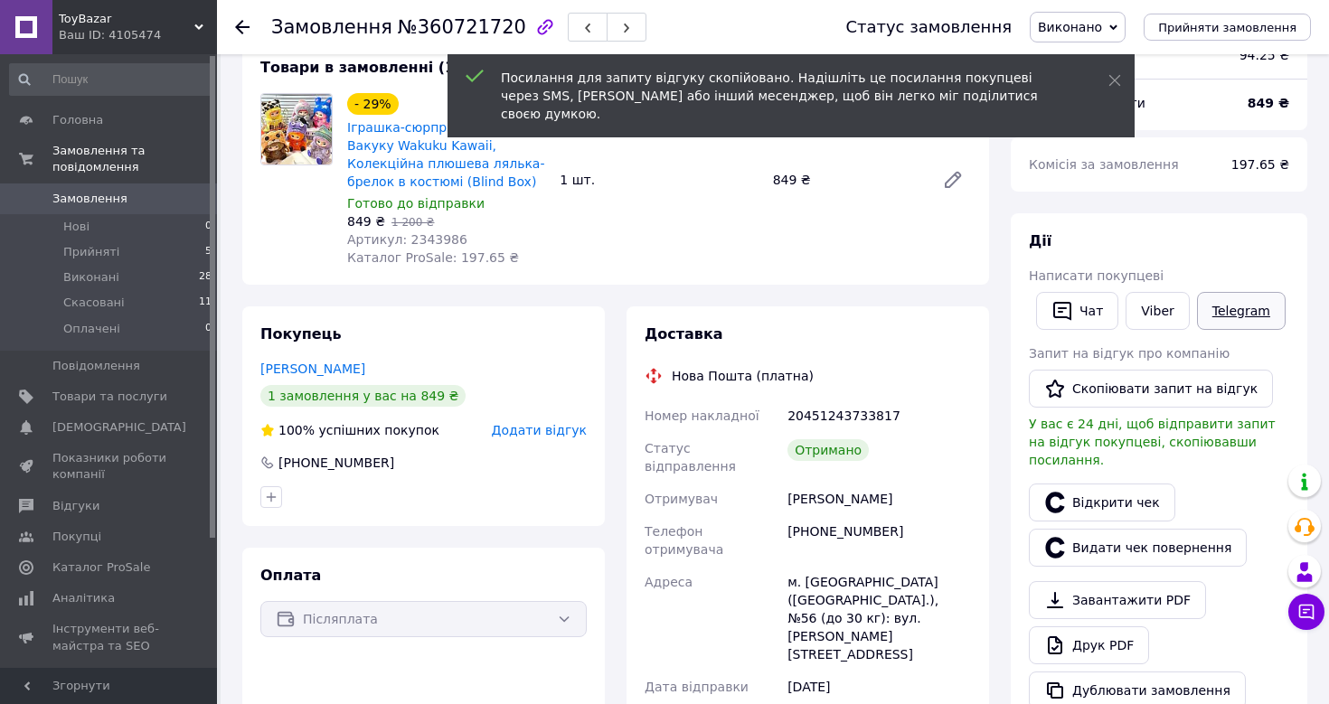
click at [1208, 317] on link "Telegram" at bounding box center [1241, 311] width 89 height 38
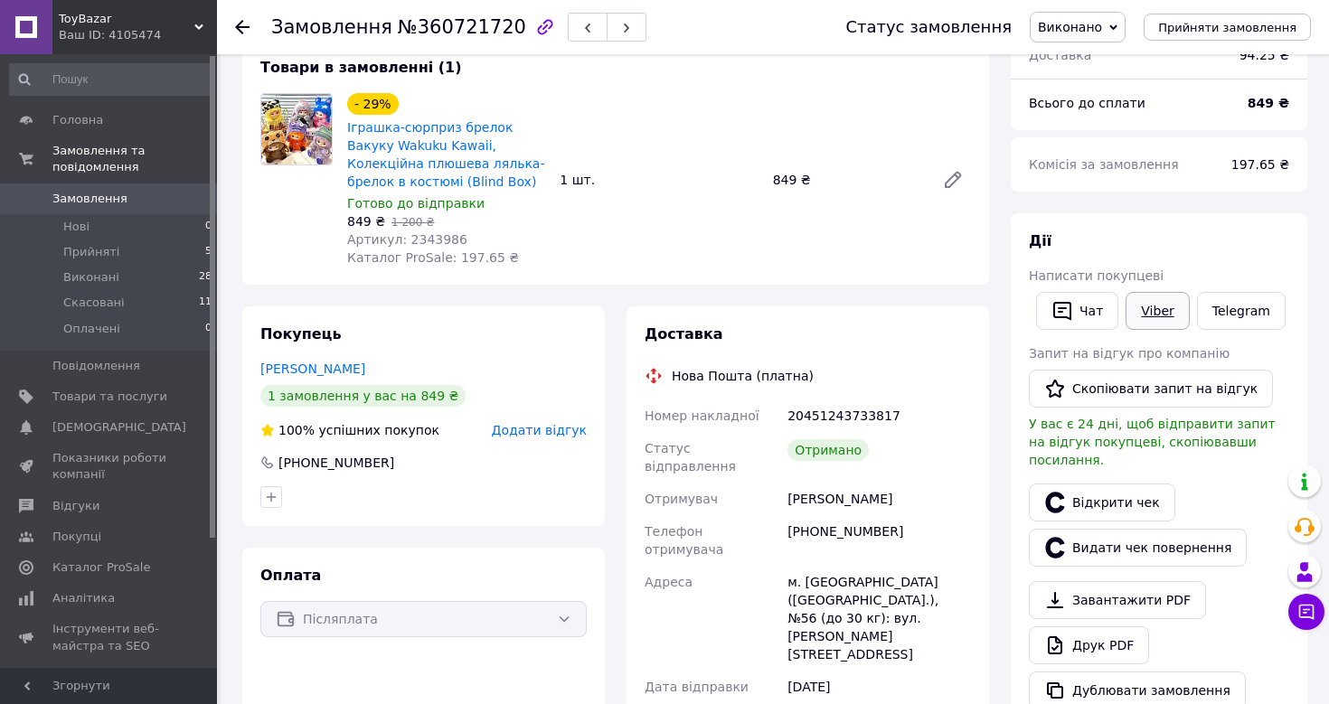
click at [1159, 311] on link "Viber" at bounding box center [1156, 311] width 63 height 38
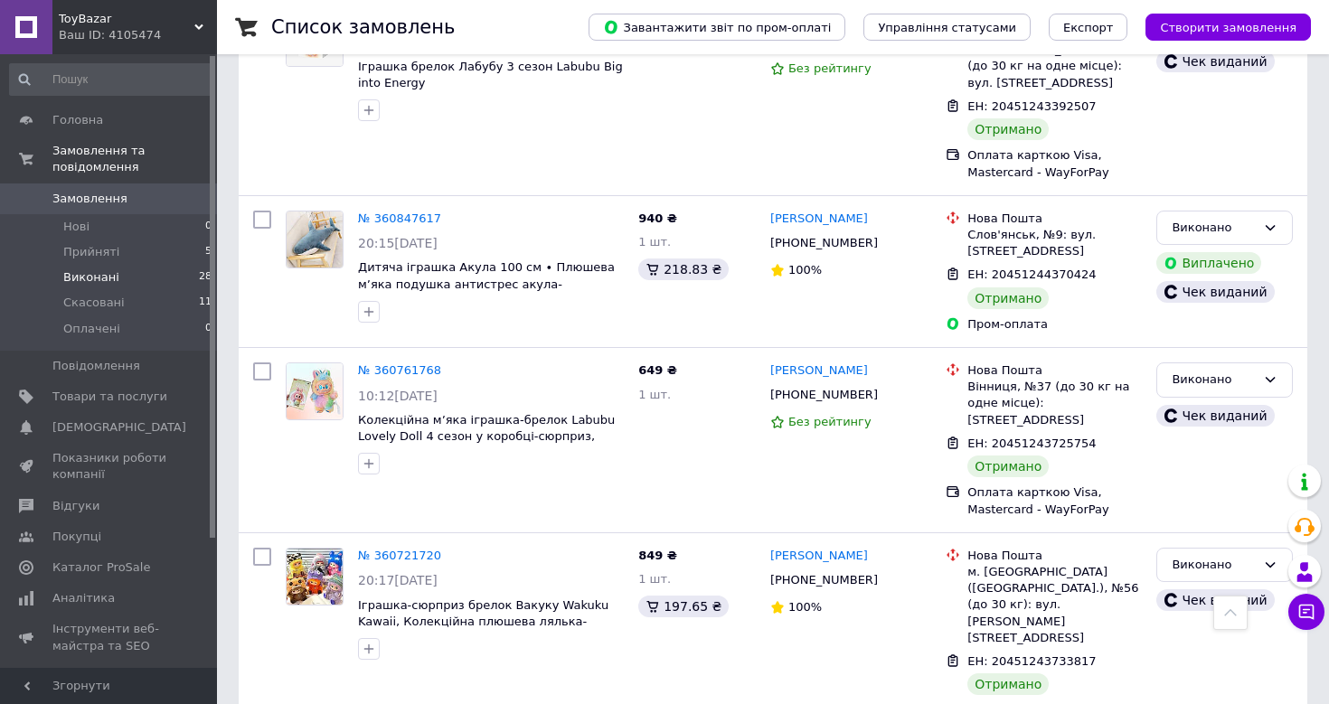
scroll to position [863, 0]
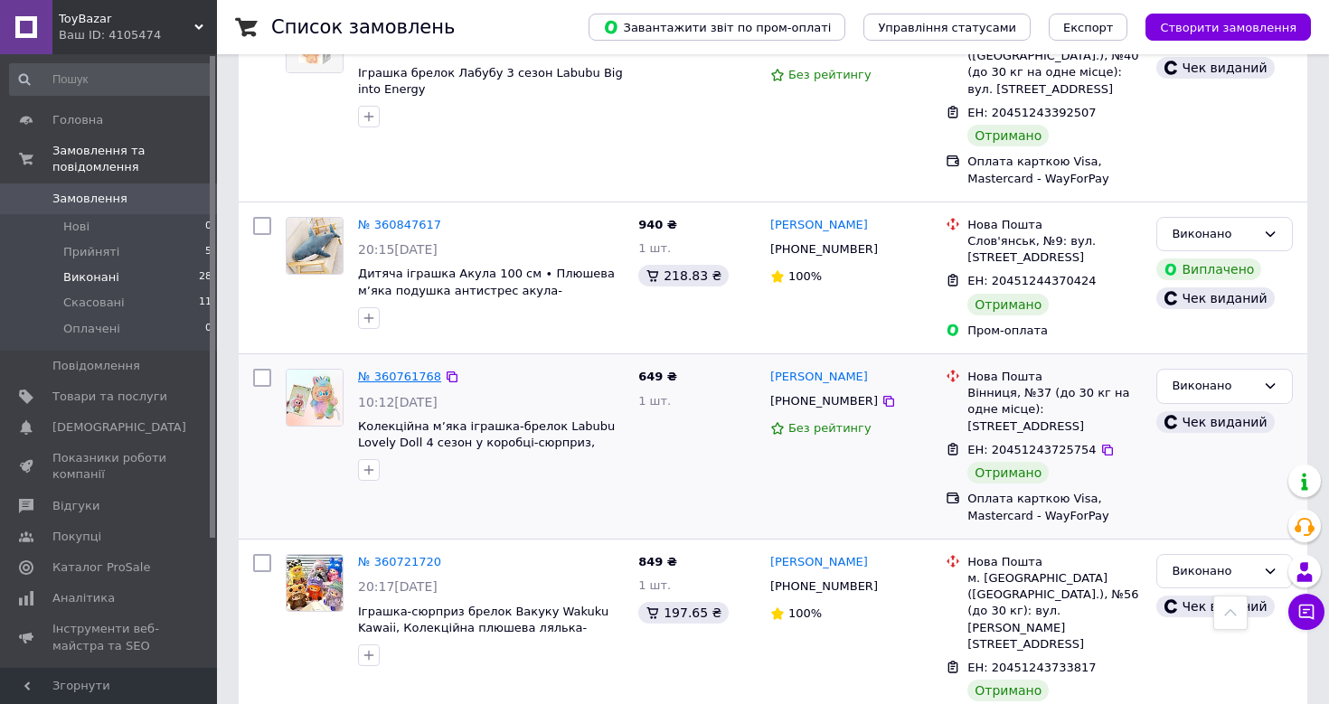
click at [399, 370] on link "№ 360761768" at bounding box center [399, 377] width 83 height 14
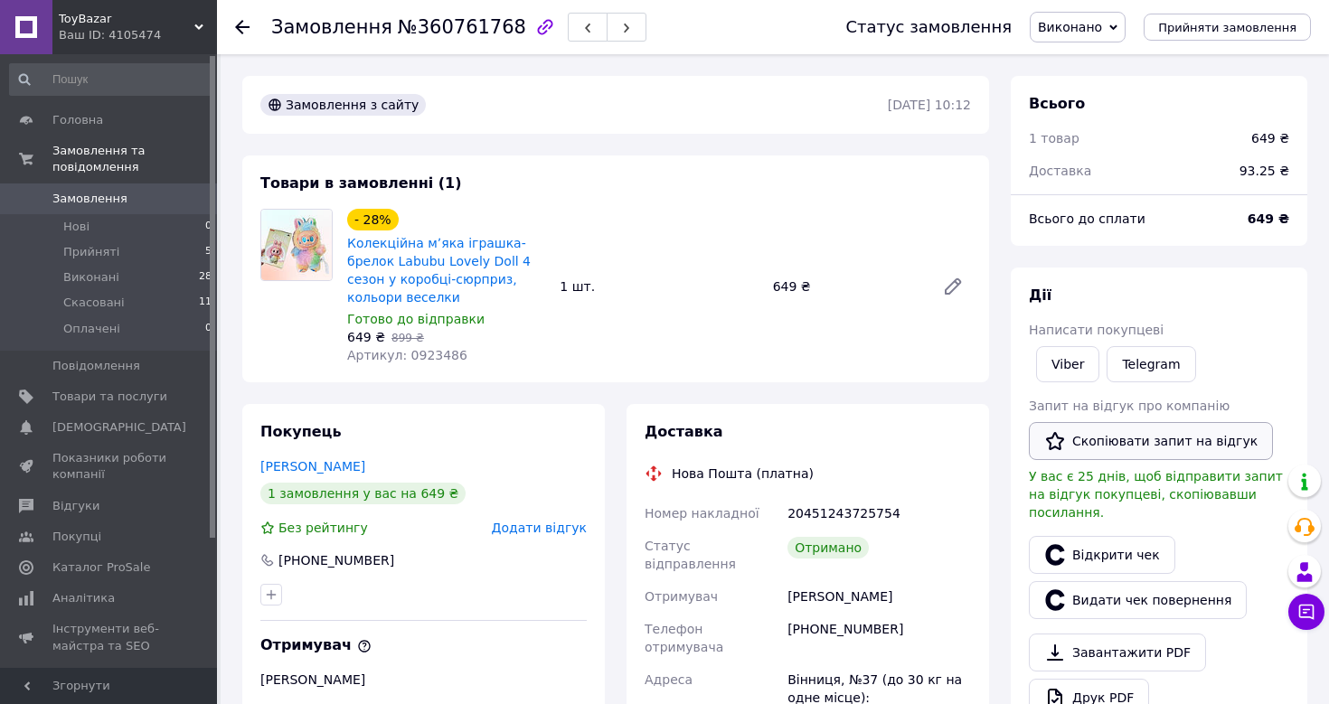
click at [1138, 437] on button "Скопіювати запит на відгук" at bounding box center [1150, 441] width 244 height 38
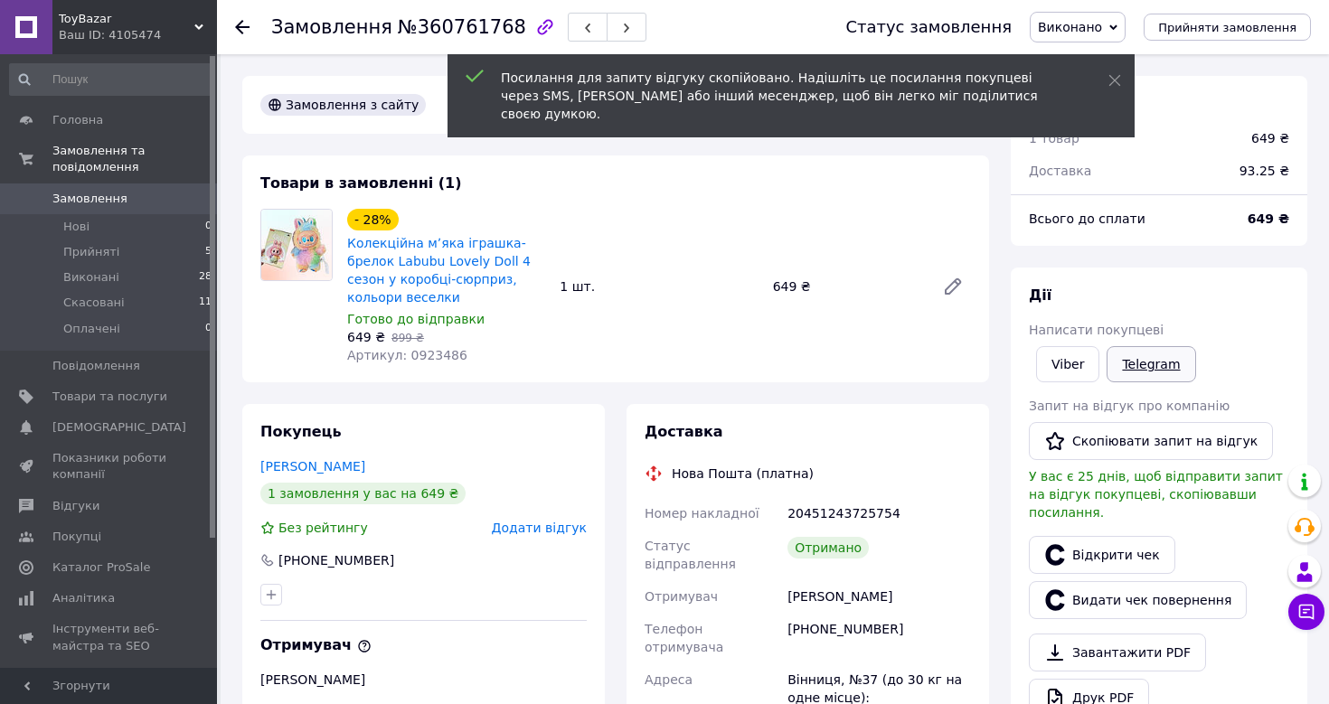
click at [1147, 367] on link "Telegram" at bounding box center [1150, 364] width 89 height 36
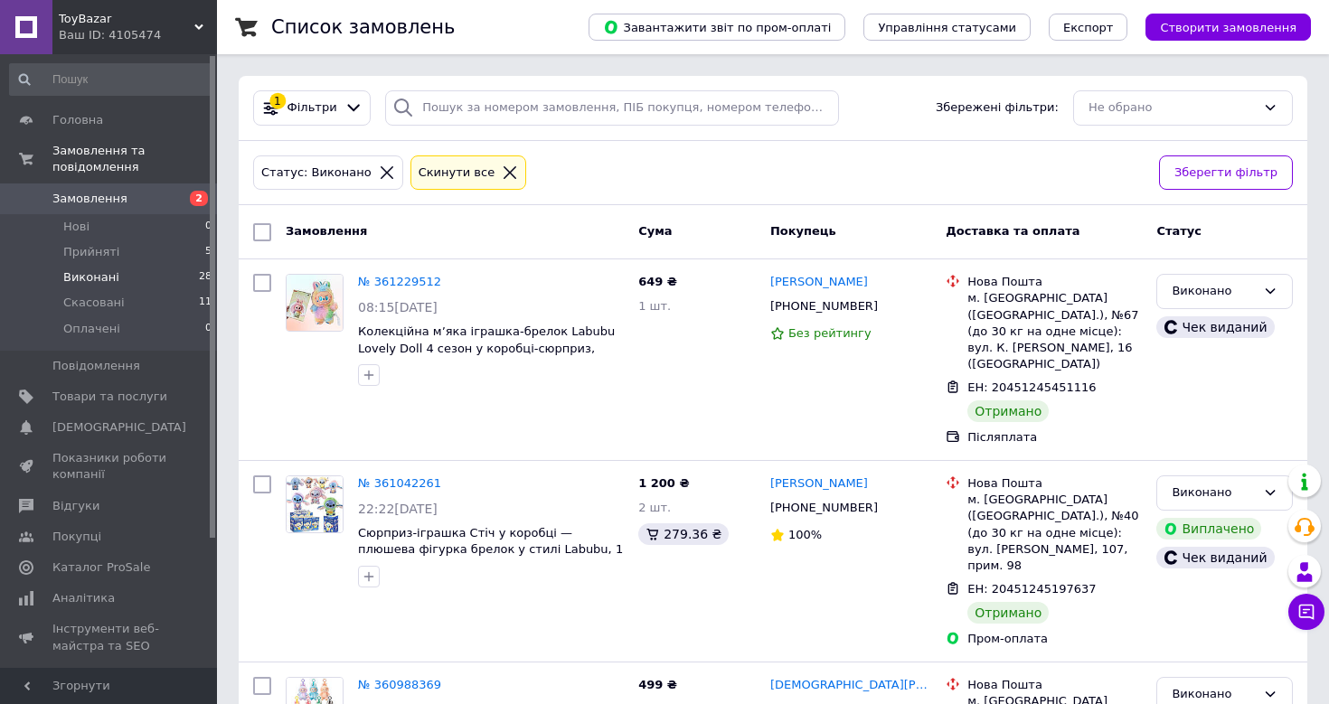
click at [72, 198] on span "Замовлення" at bounding box center [89, 199] width 75 height 16
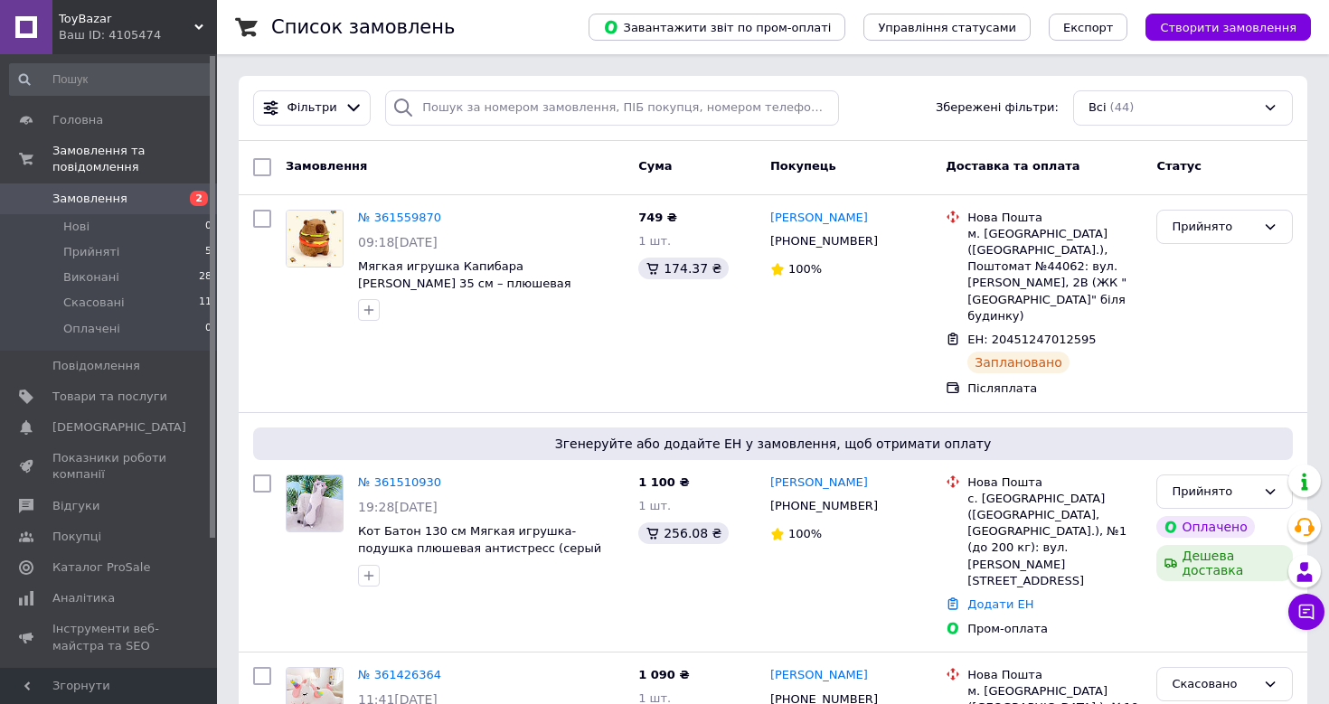
click at [114, 200] on span "Замовлення" at bounding box center [89, 199] width 75 height 16
click at [104, 250] on span "Прийняті" at bounding box center [91, 252] width 56 height 16
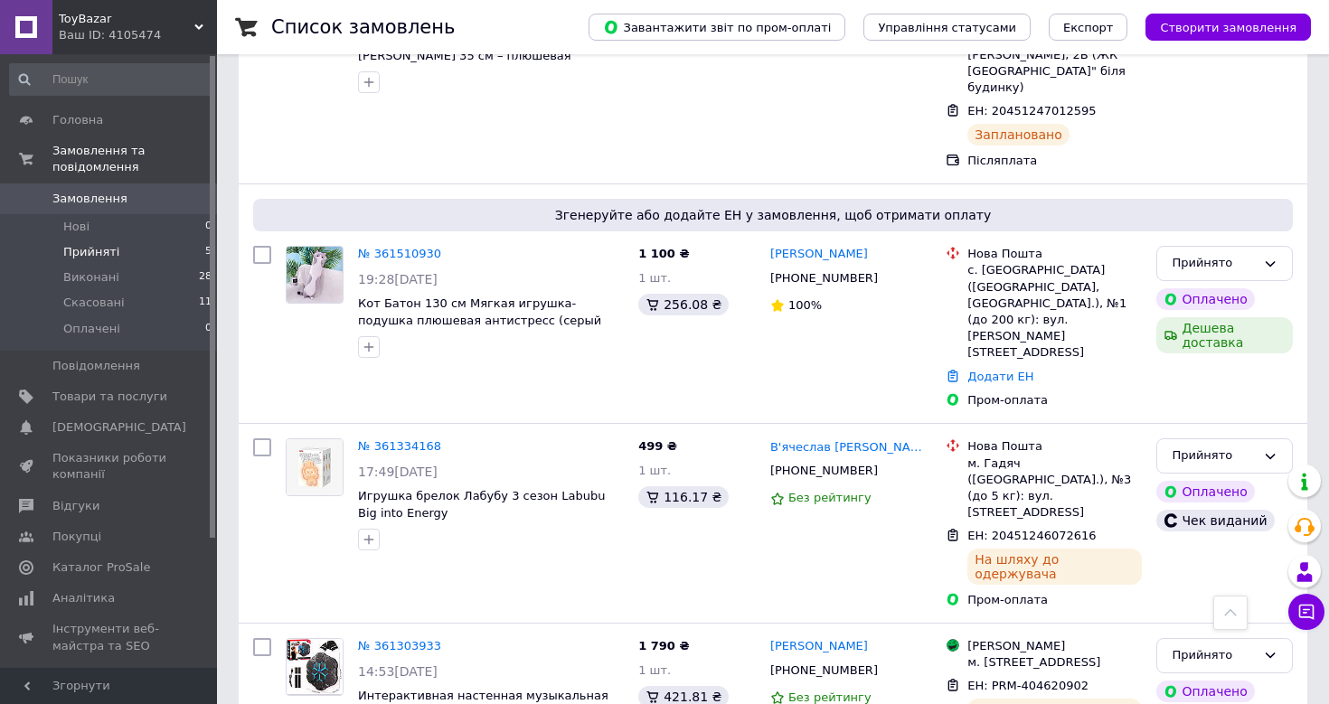
scroll to position [256, 0]
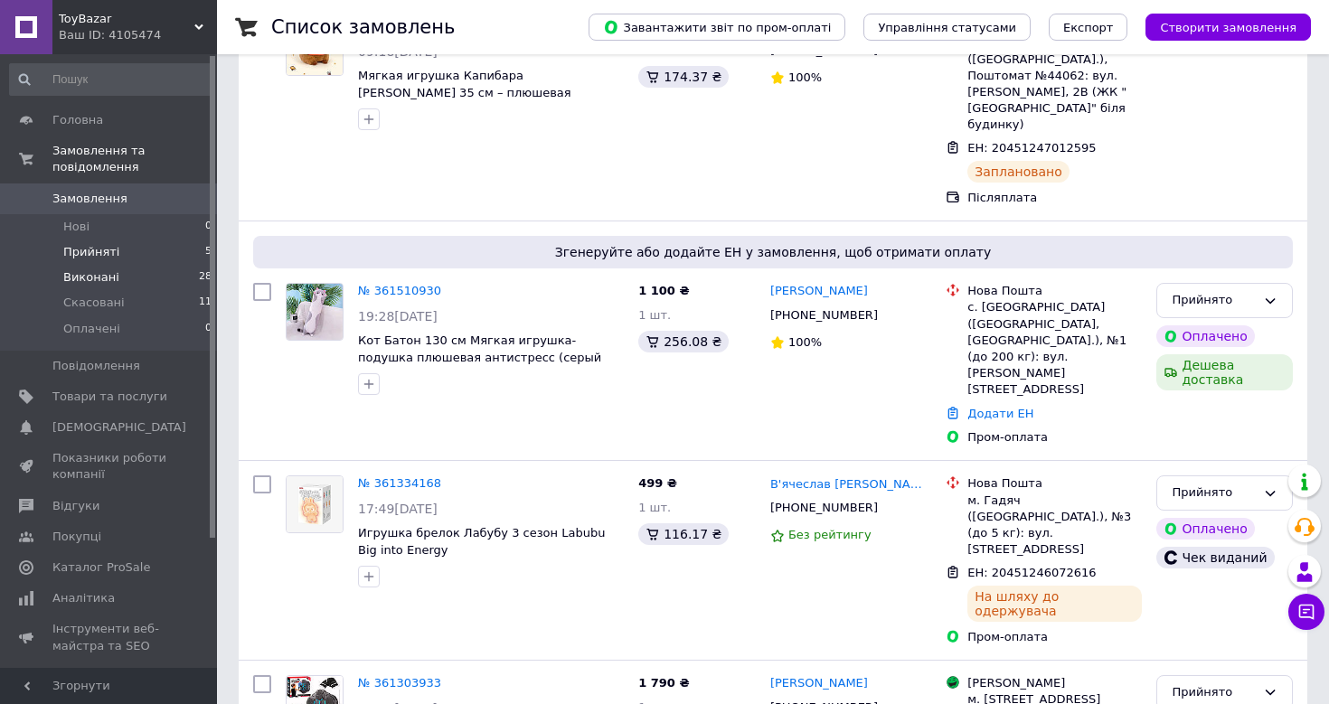
click at [85, 277] on span "Виконані" at bounding box center [91, 277] width 56 height 16
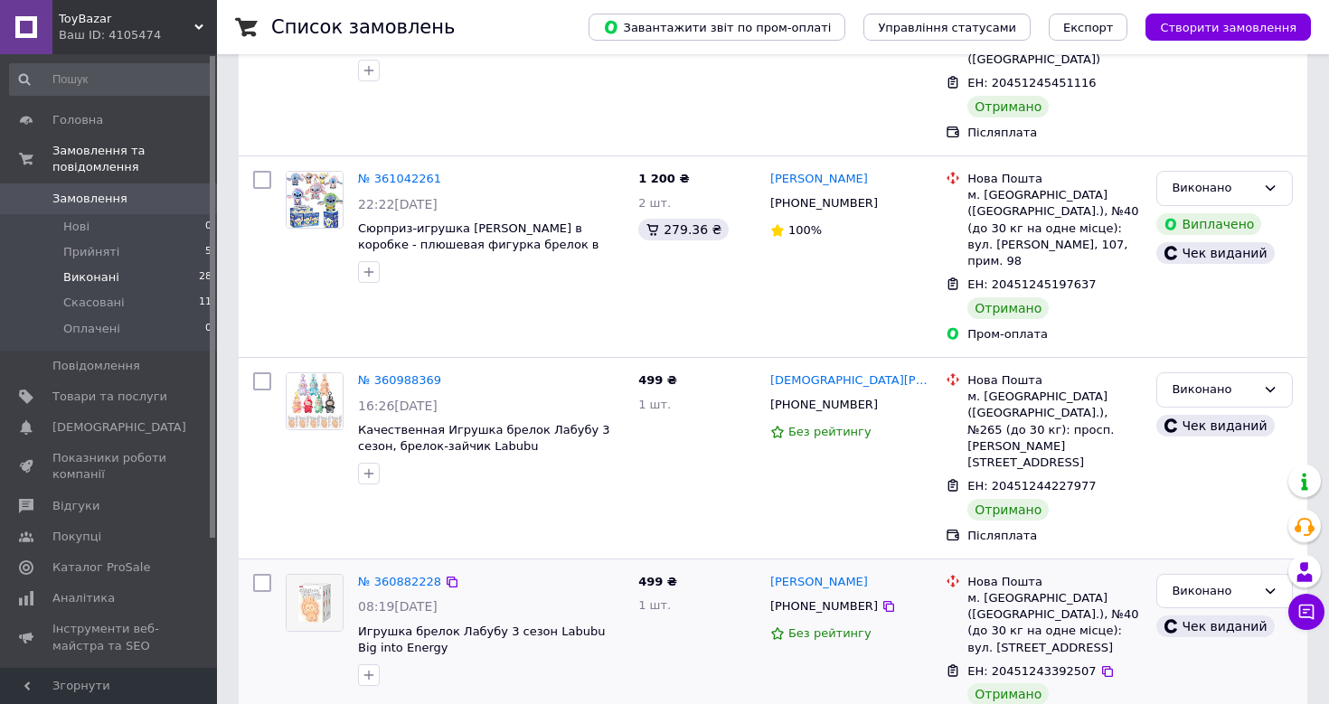
scroll to position [304, 0]
click at [398, 374] on link "№ 360988369" at bounding box center [399, 381] width 83 height 14
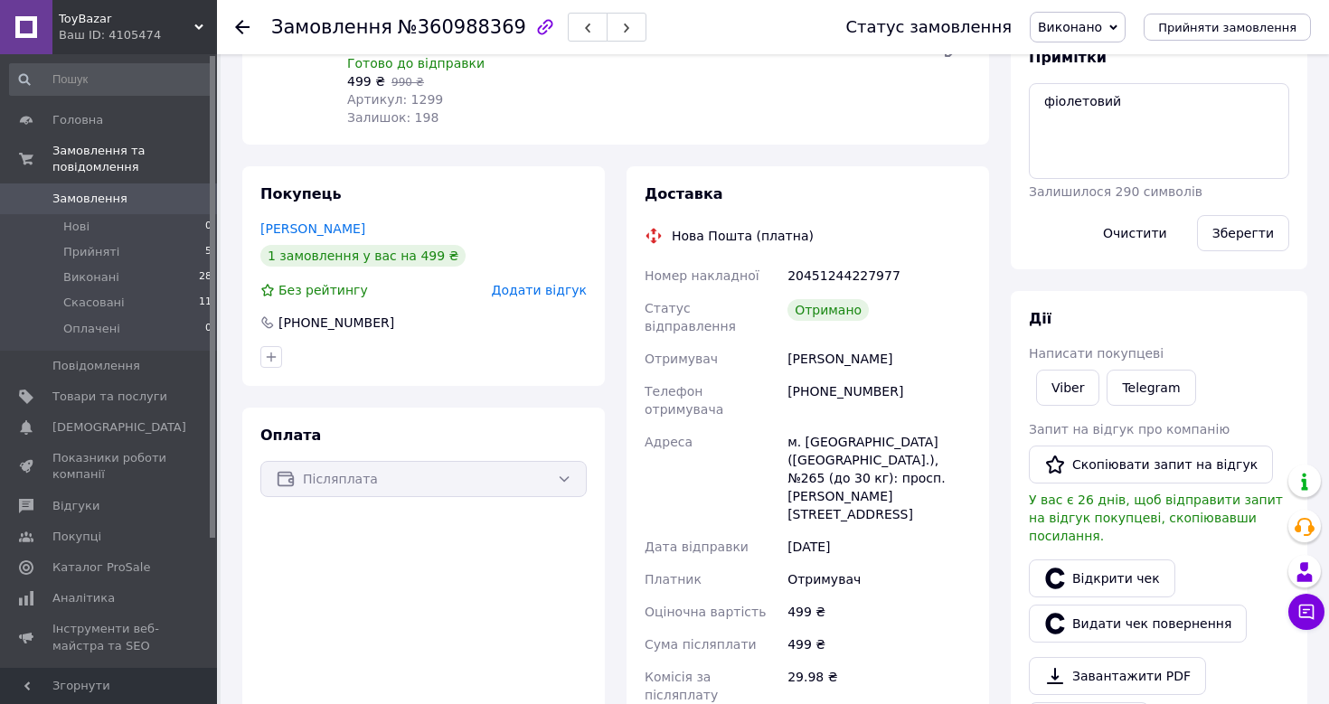
scroll to position [239, 0]
click at [1128, 463] on button "Скопіювати запит на відгук" at bounding box center [1150, 464] width 244 height 38
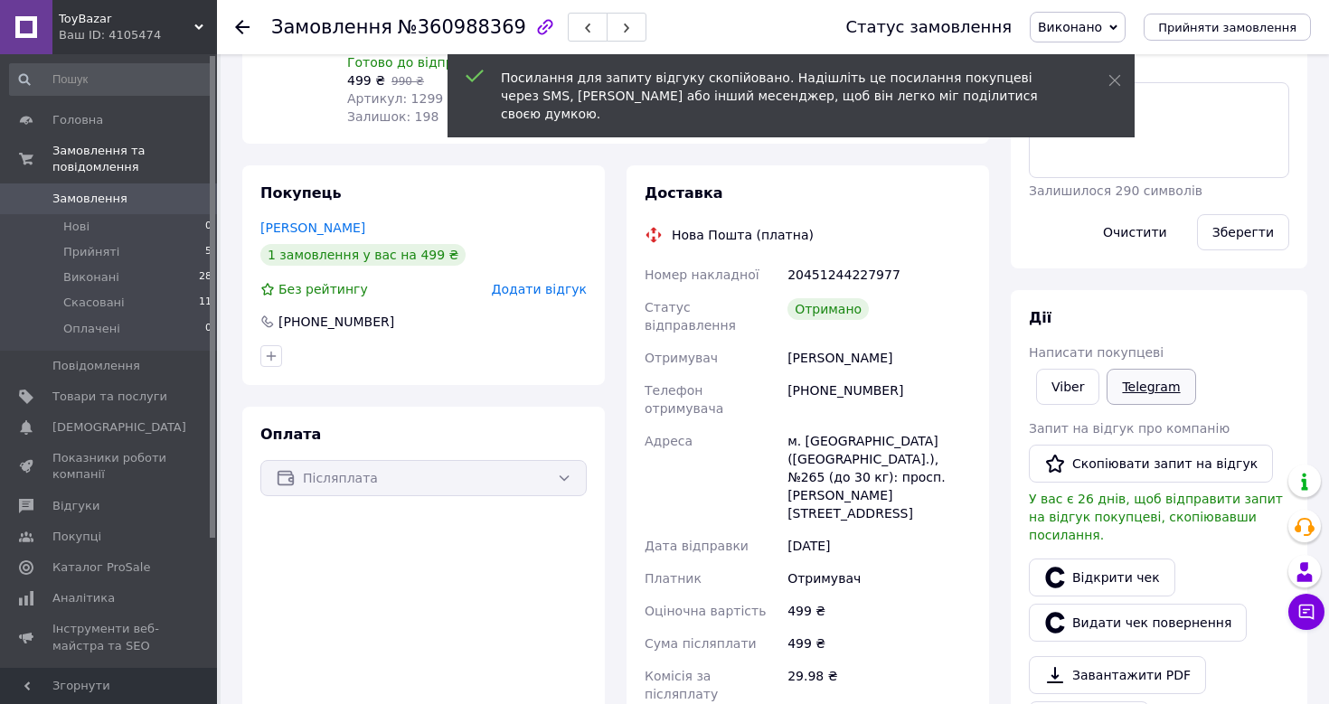
click at [1149, 380] on link "Telegram" at bounding box center [1150, 387] width 89 height 36
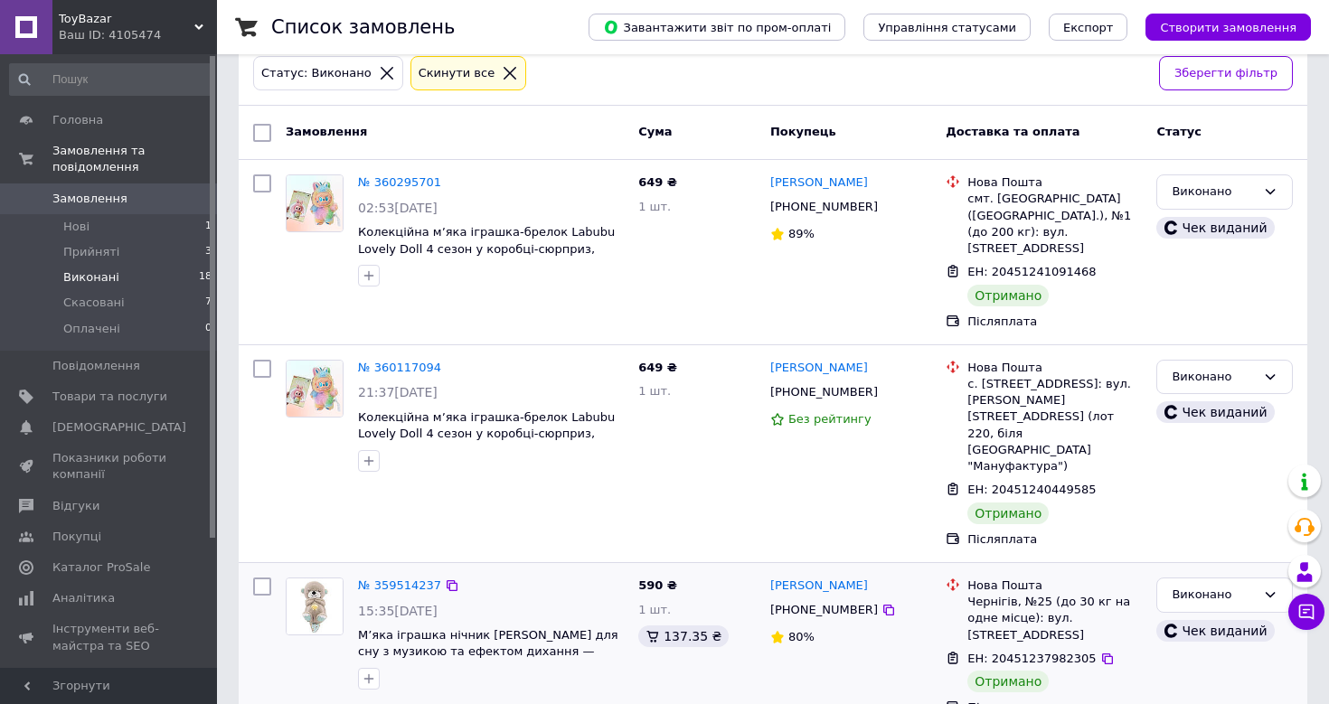
scroll to position [89, 0]
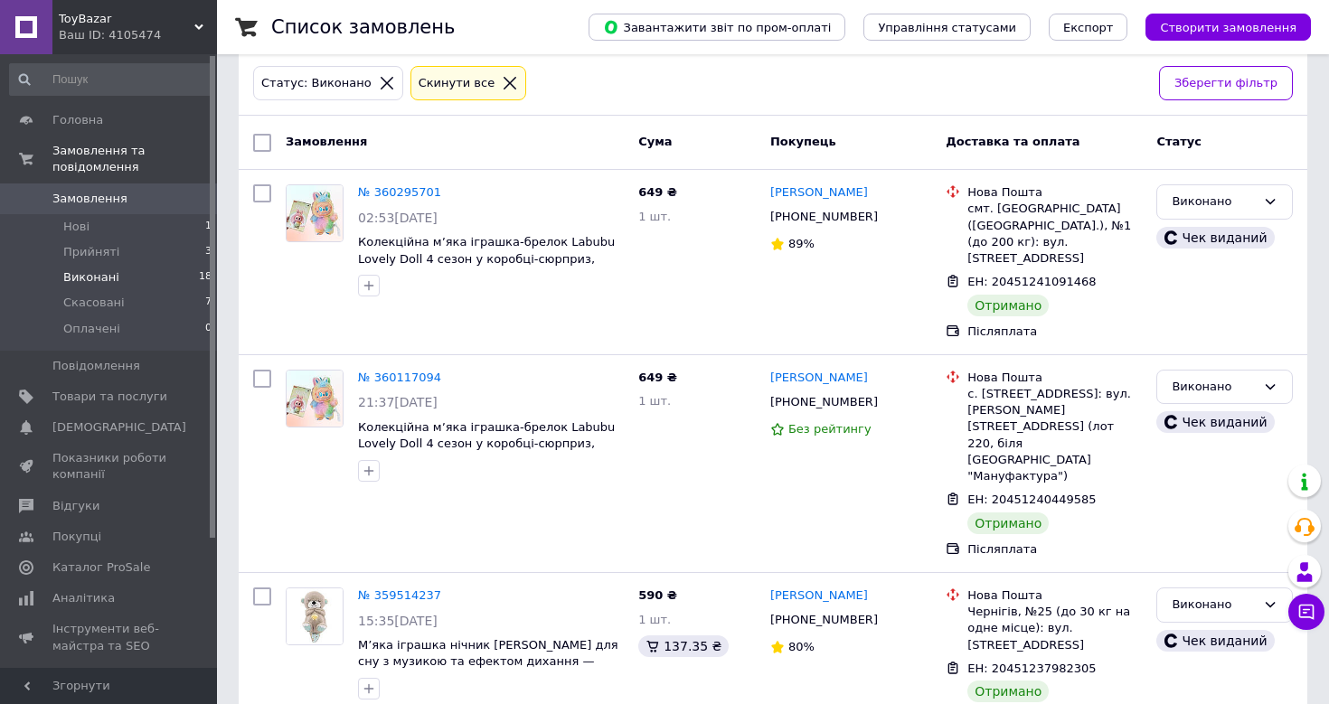
click at [85, 280] on span "Виконані" at bounding box center [91, 277] width 56 height 16
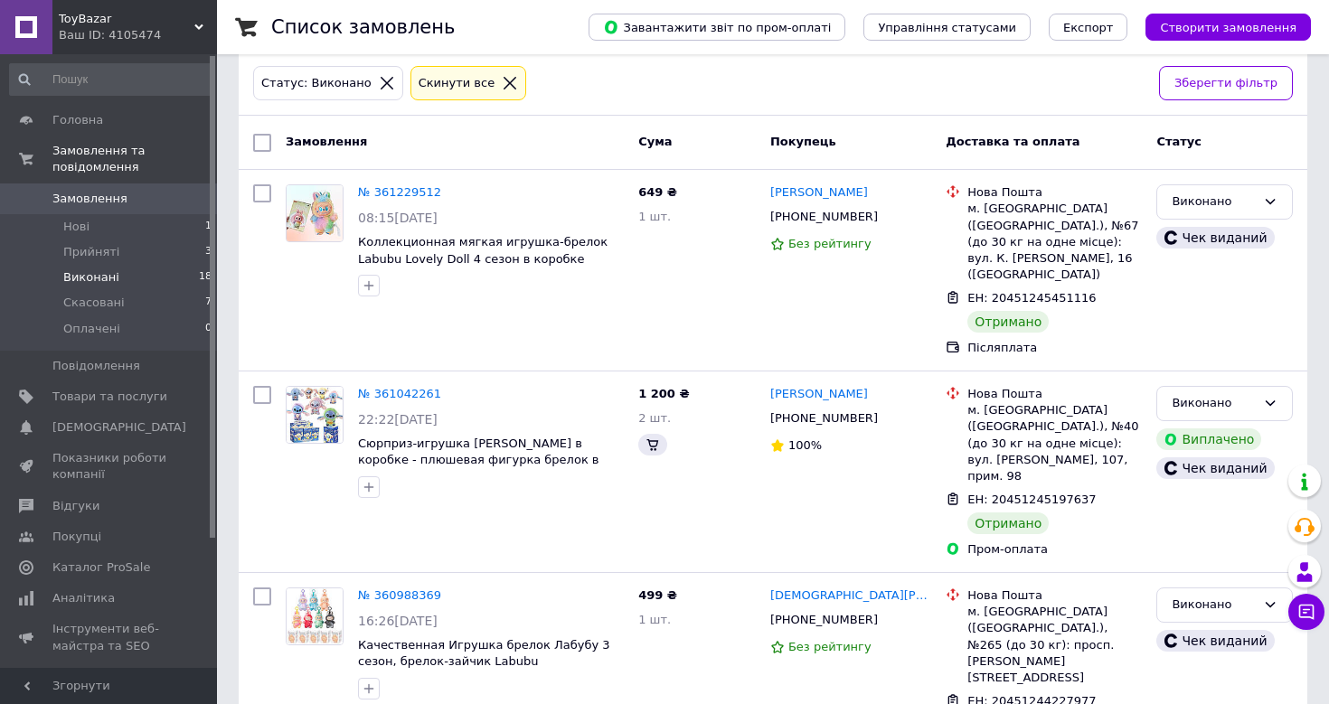
scroll to position [0, 0]
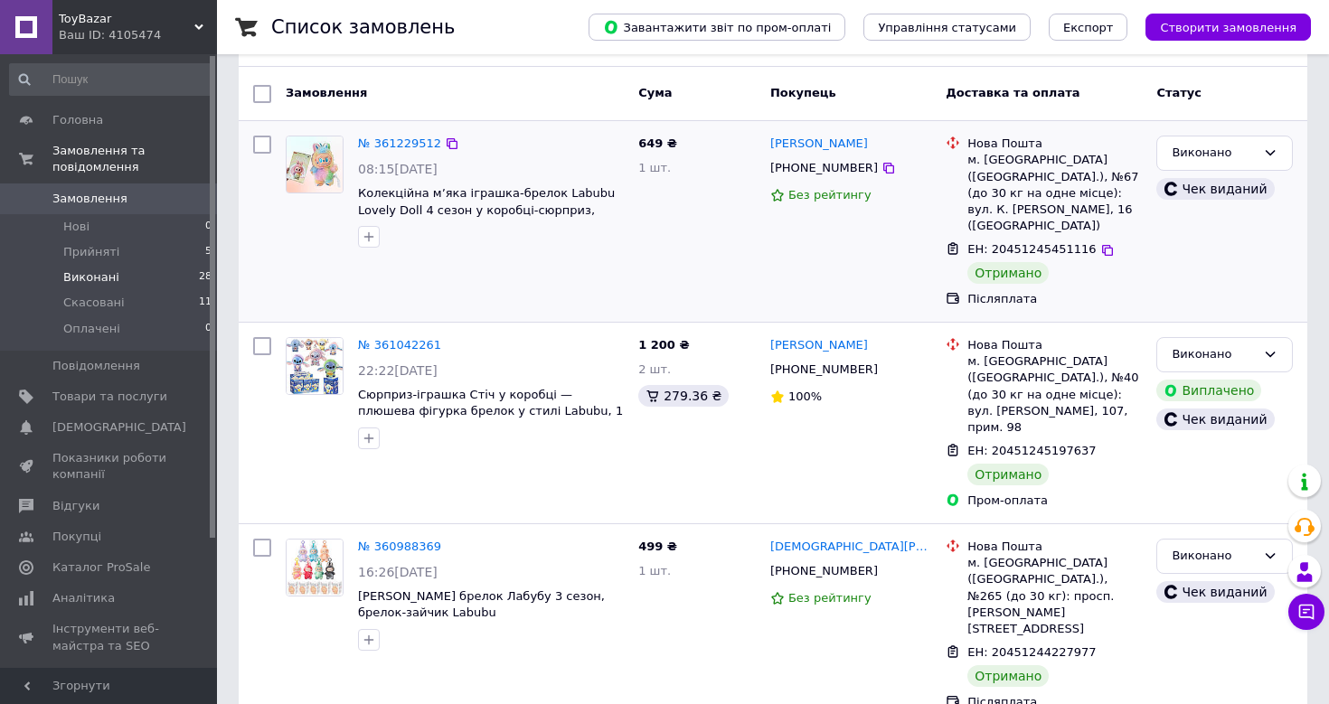
scroll to position [98, 0]
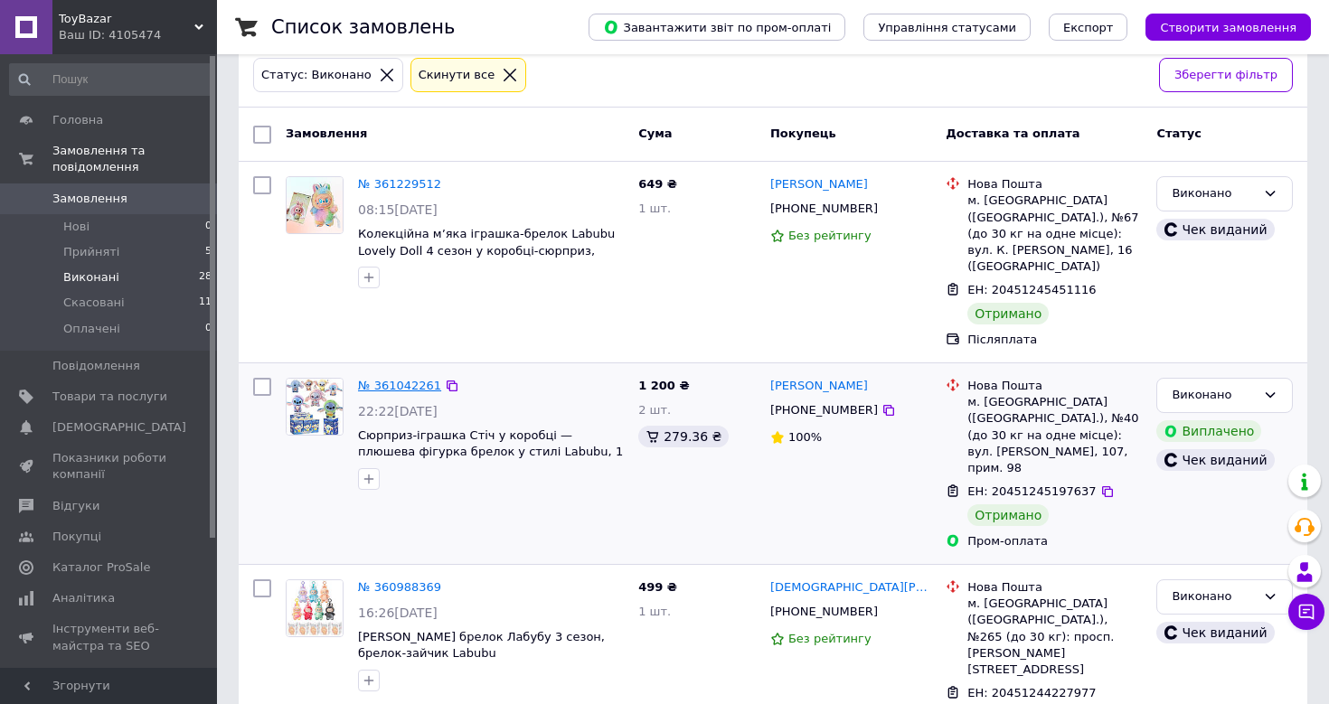
click at [384, 379] on link "№ 361042261" at bounding box center [399, 386] width 83 height 14
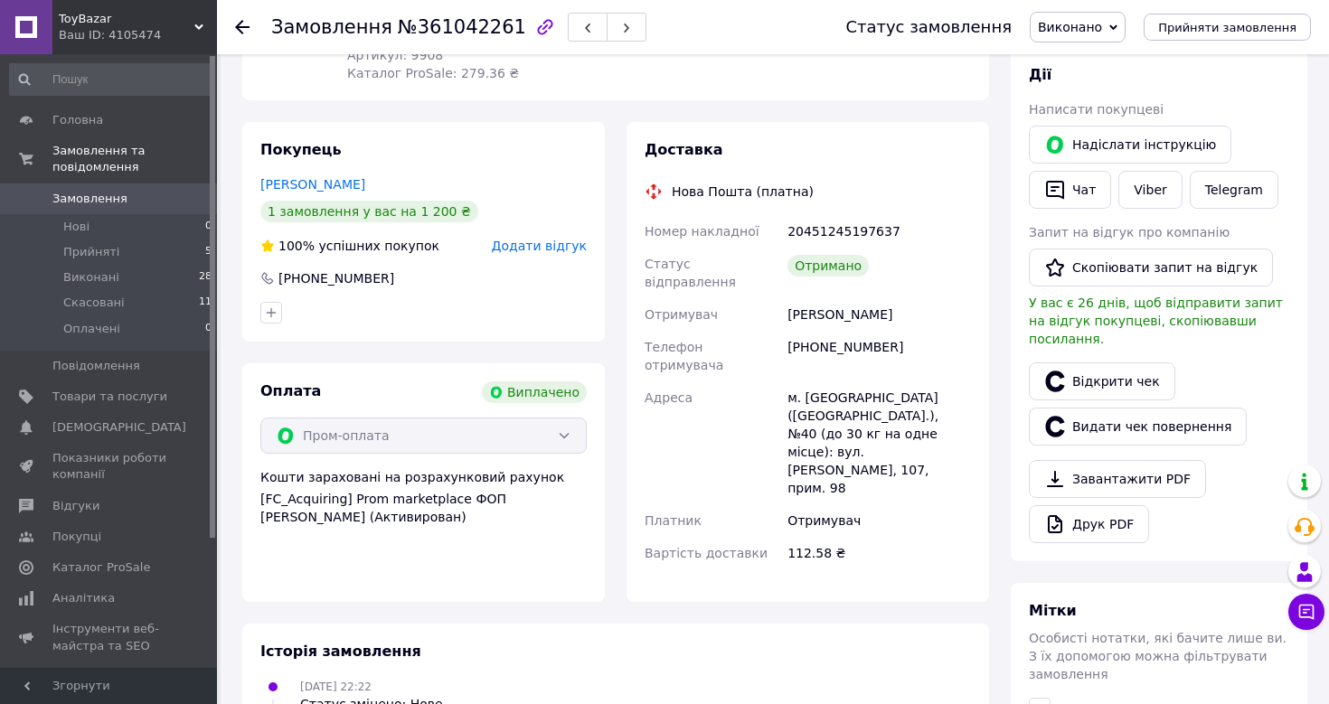
scroll to position [251, 0]
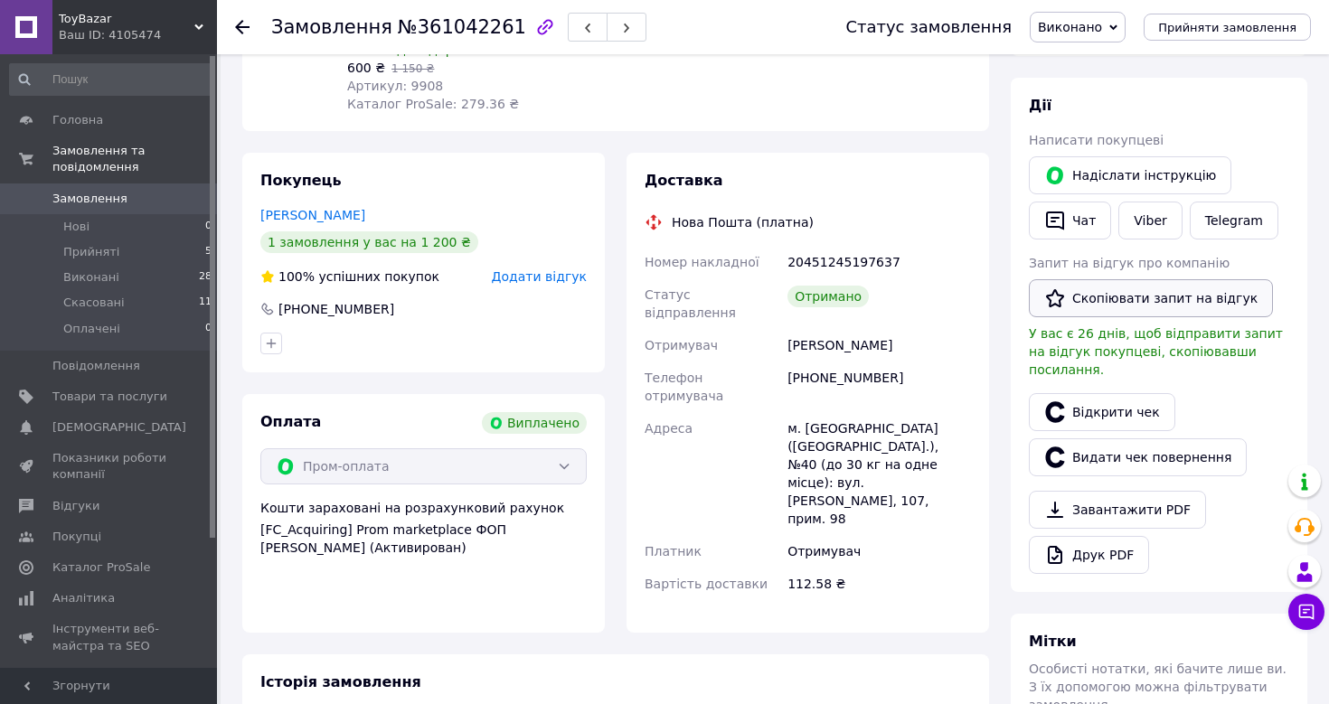
click at [1169, 303] on button "Скопіювати запит на відгук" at bounding box center [1150, 298] width 244 height 38
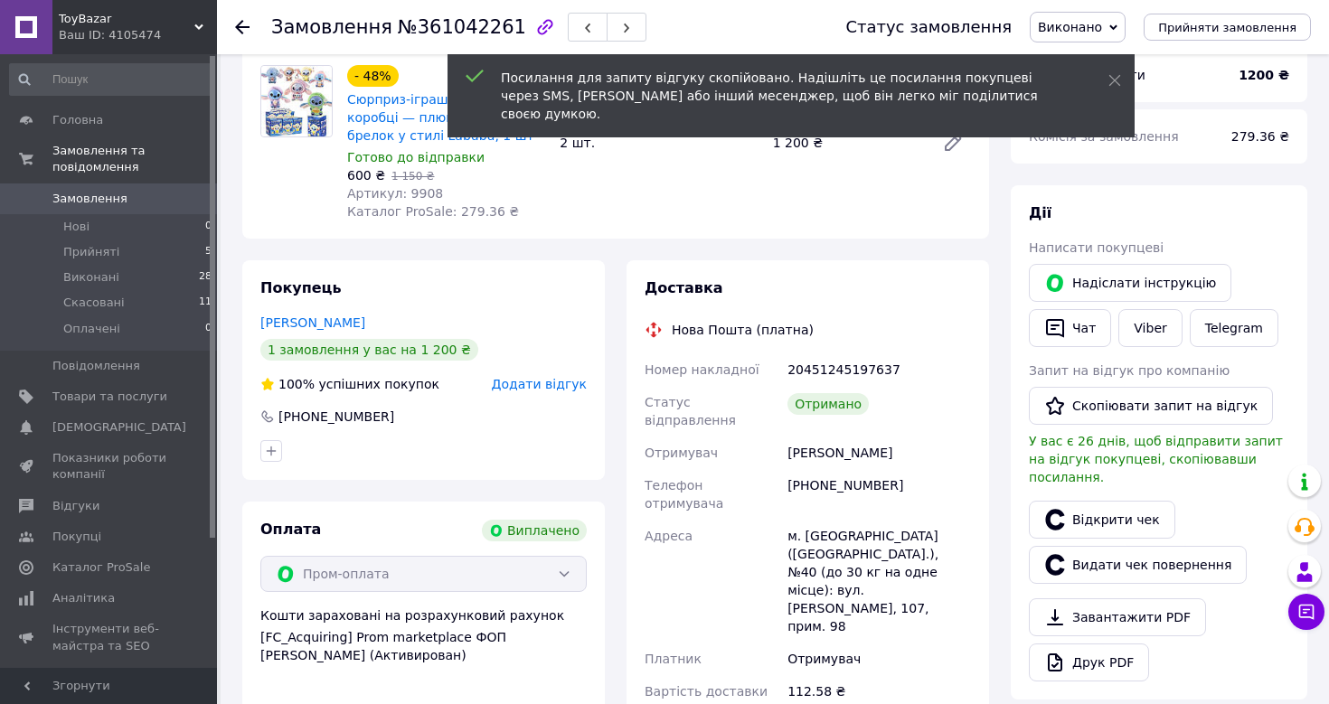
scroll to position [137, 0]
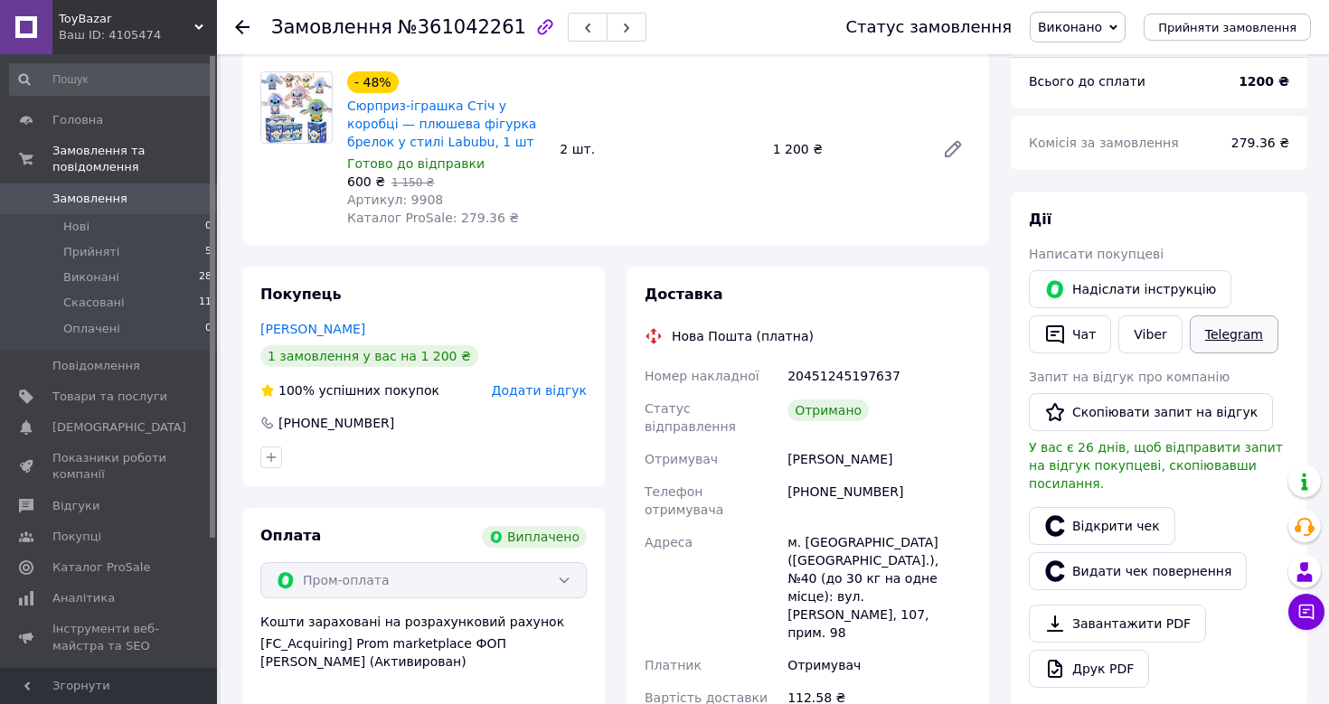
click at [1241, 333] on link "Telegram" at bounding box center [1233, 334] width 89 height 38
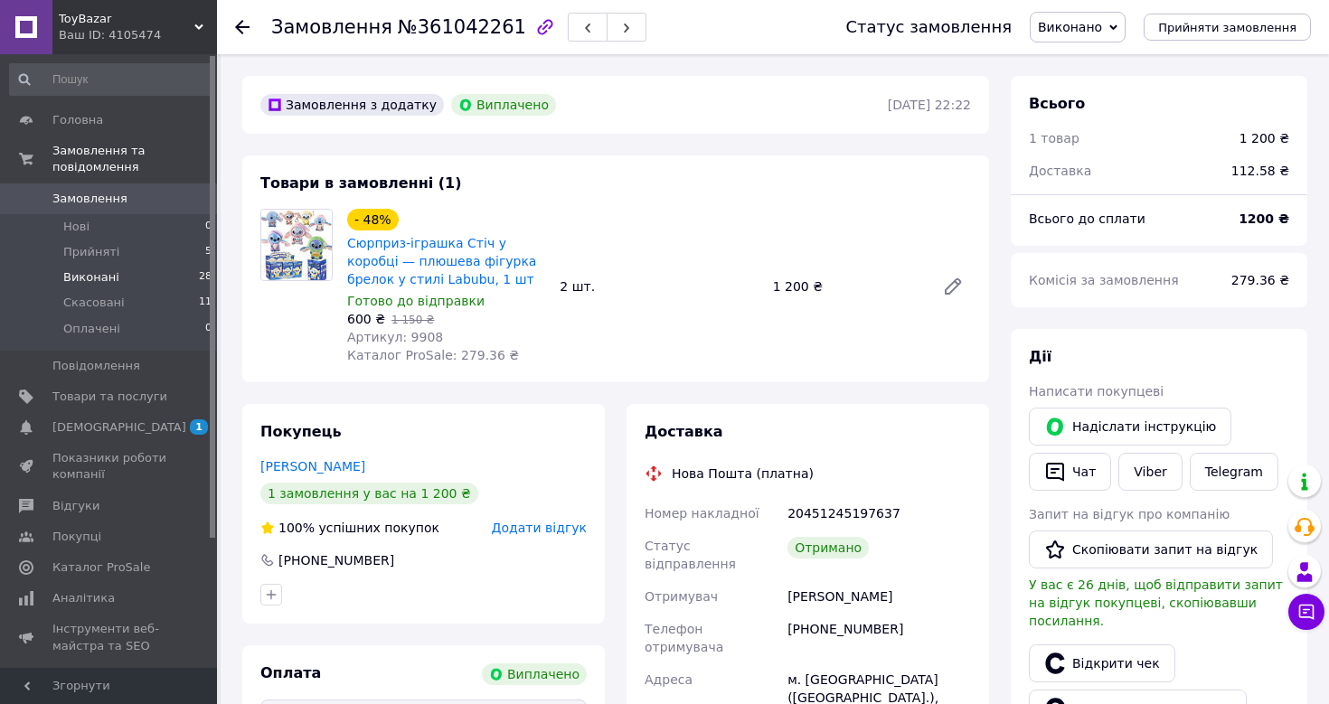
click at [94, 279] on span "Виконані" at bounding box center [91, 277] width 56 height 16
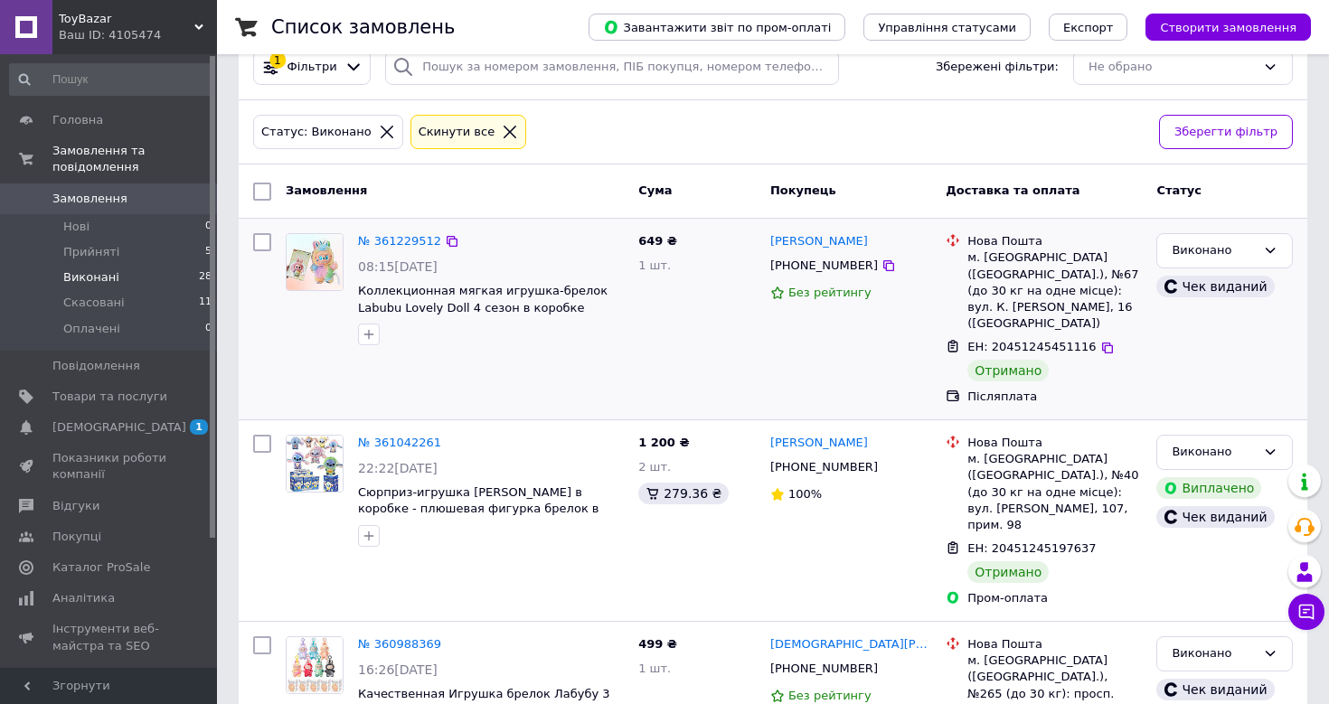
scroll to position [42, 0]
click at [408, 240] on link "№ 361229512" at bounding box center [399, 240] width 83 height 14
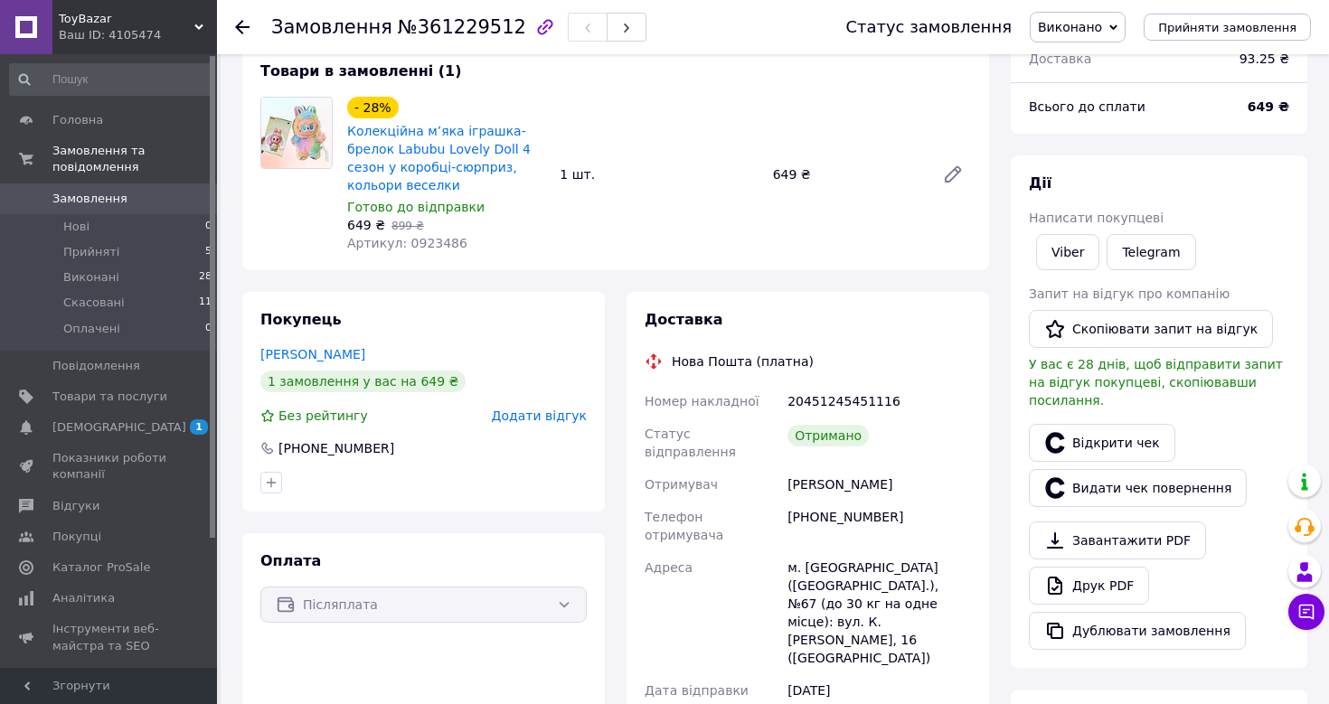
scroll to position [107, 0]
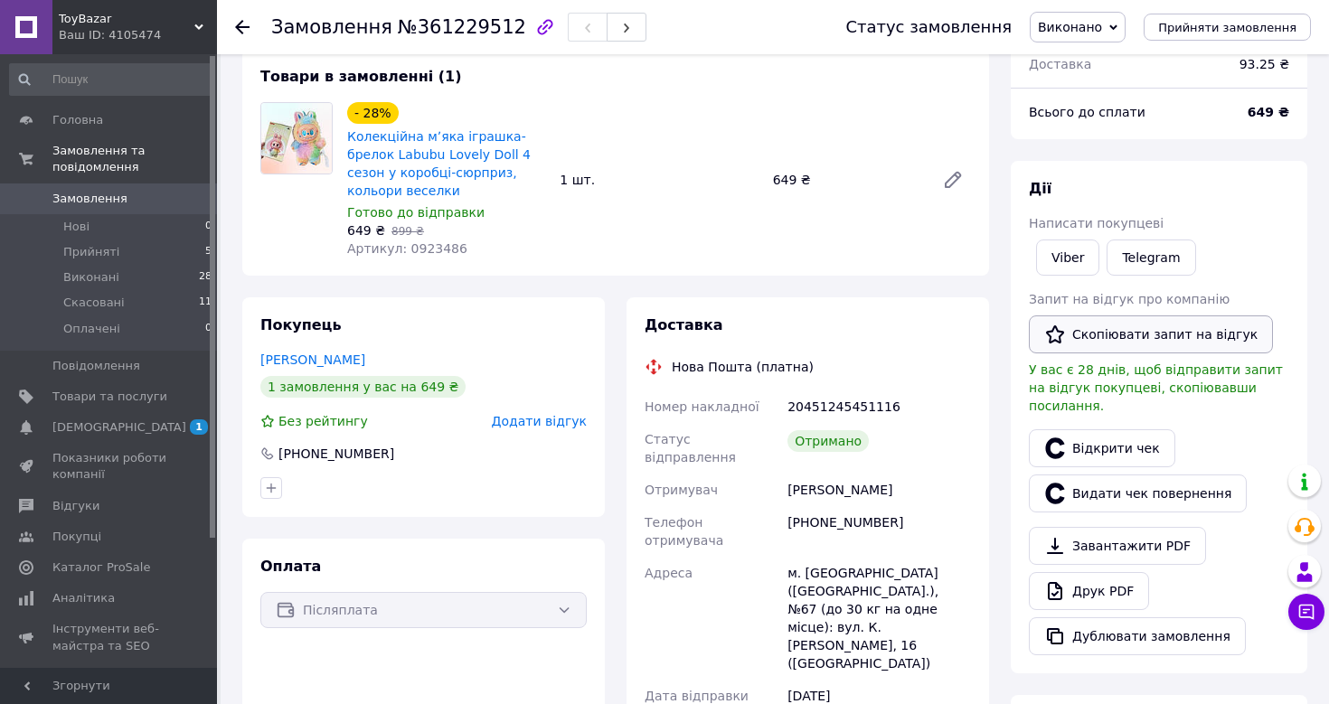
click at [1111, 343] on button "Скопіювати запит на відгук" at bounding box center [1150, 334] width 244 height 38
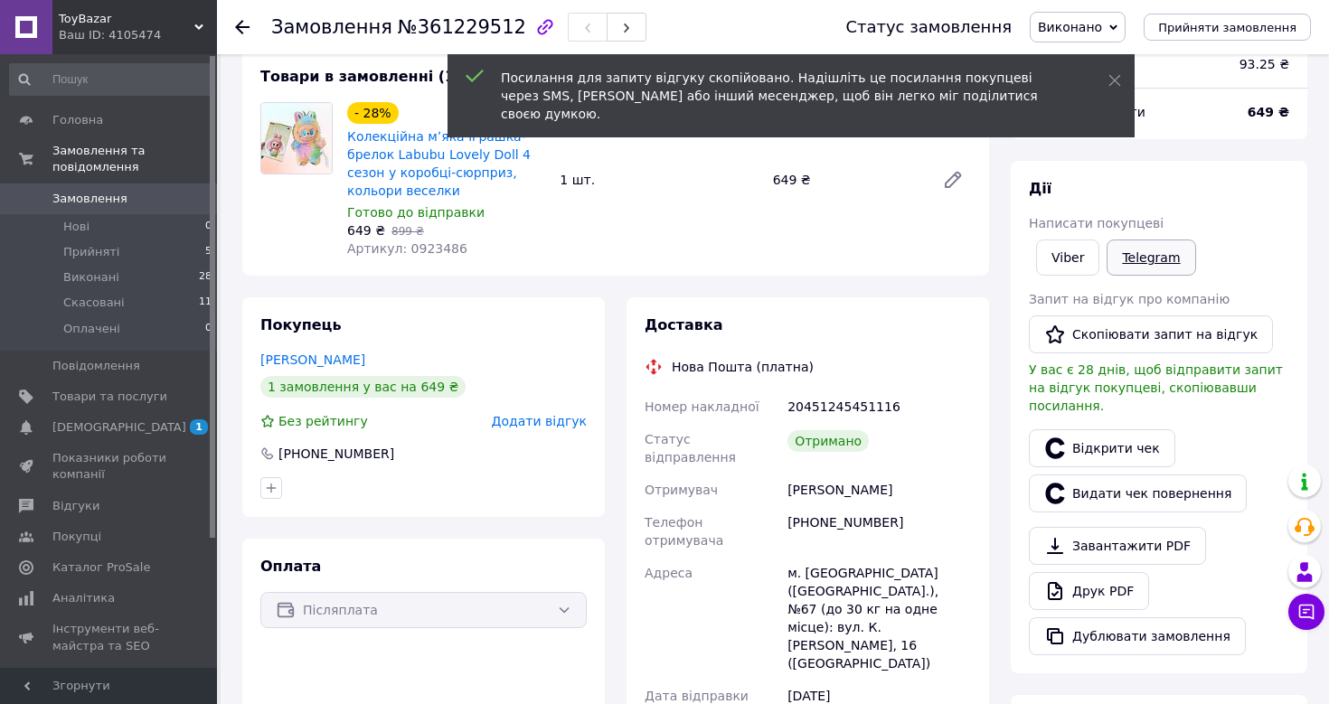
click at [1166, 251] on link "Telegram" at bounding box center [1150, 257] width 89 height 36
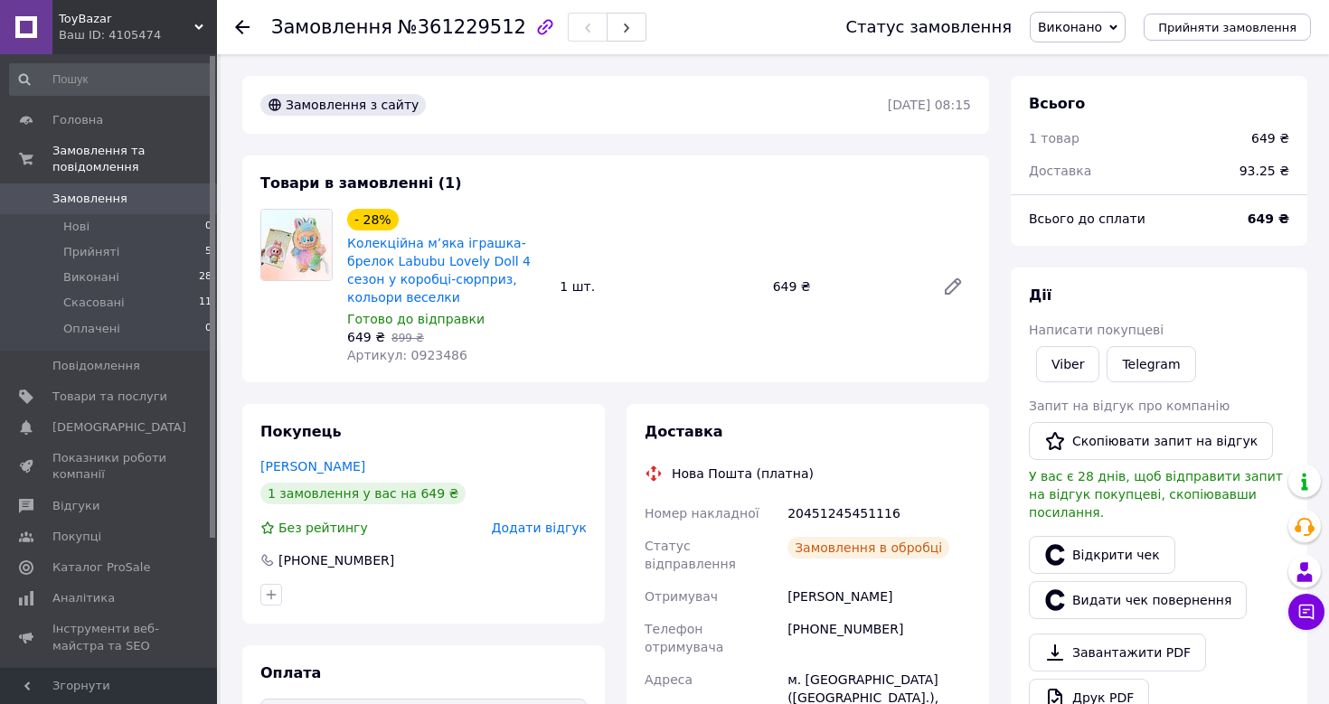
scroll to position [107, 0]
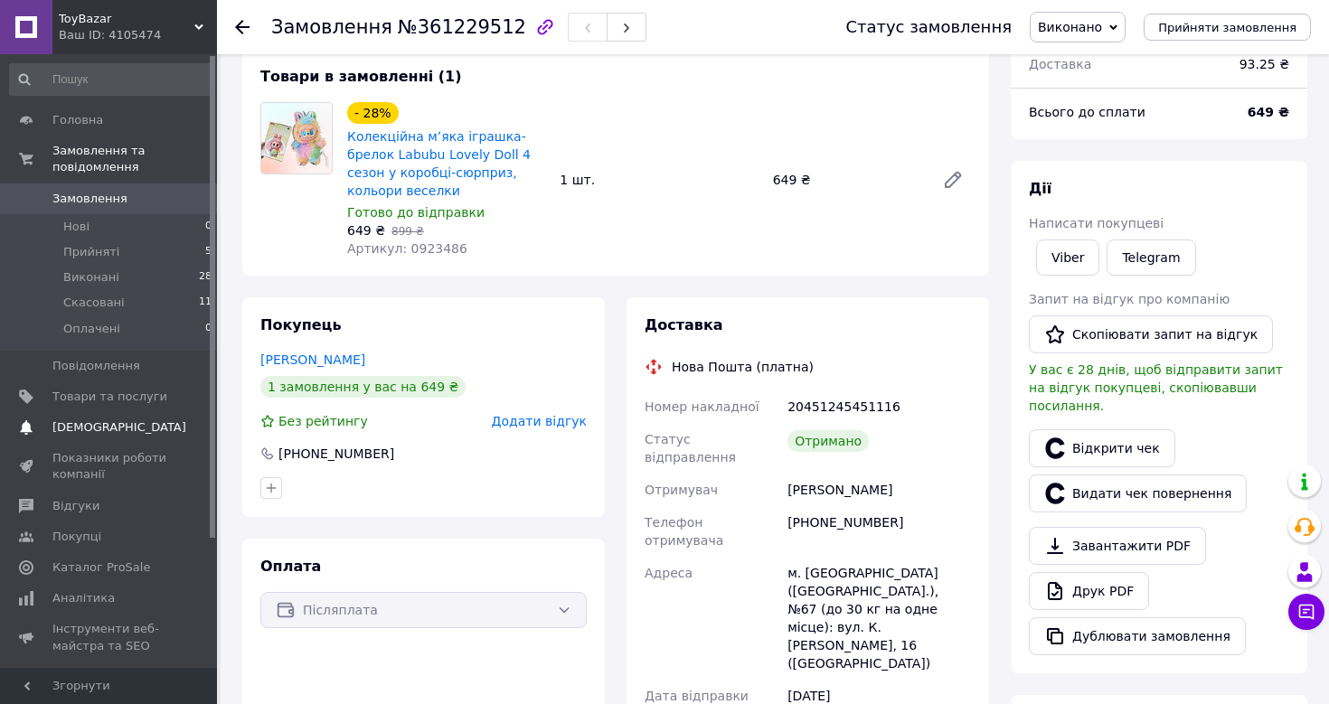
click at [74, 430] on span "[DEMOGRAPHIC_DATA]" at bounding box center [119, 427] width 134 height 16
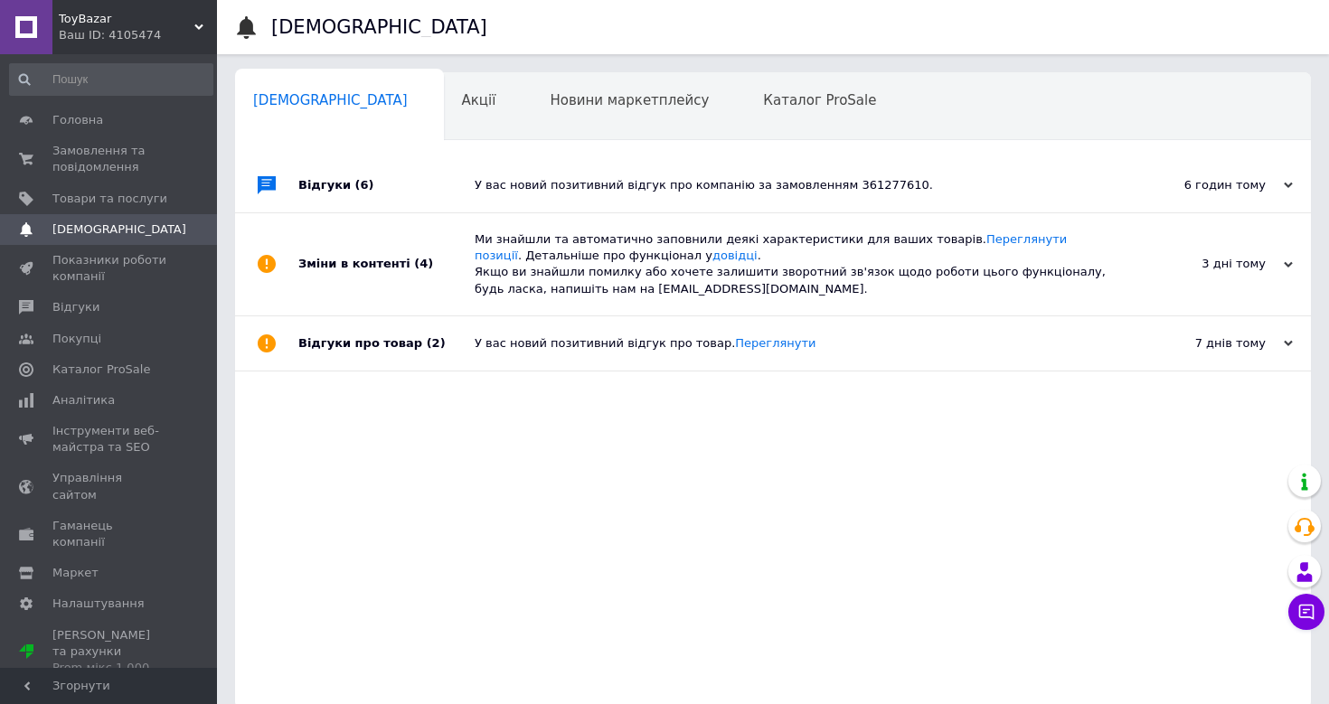
click at [542, 191] on div "У вас новий позитивний відгук про компанію за замовленням 361277610." at bounding box center [792, 185] width 637 height 16
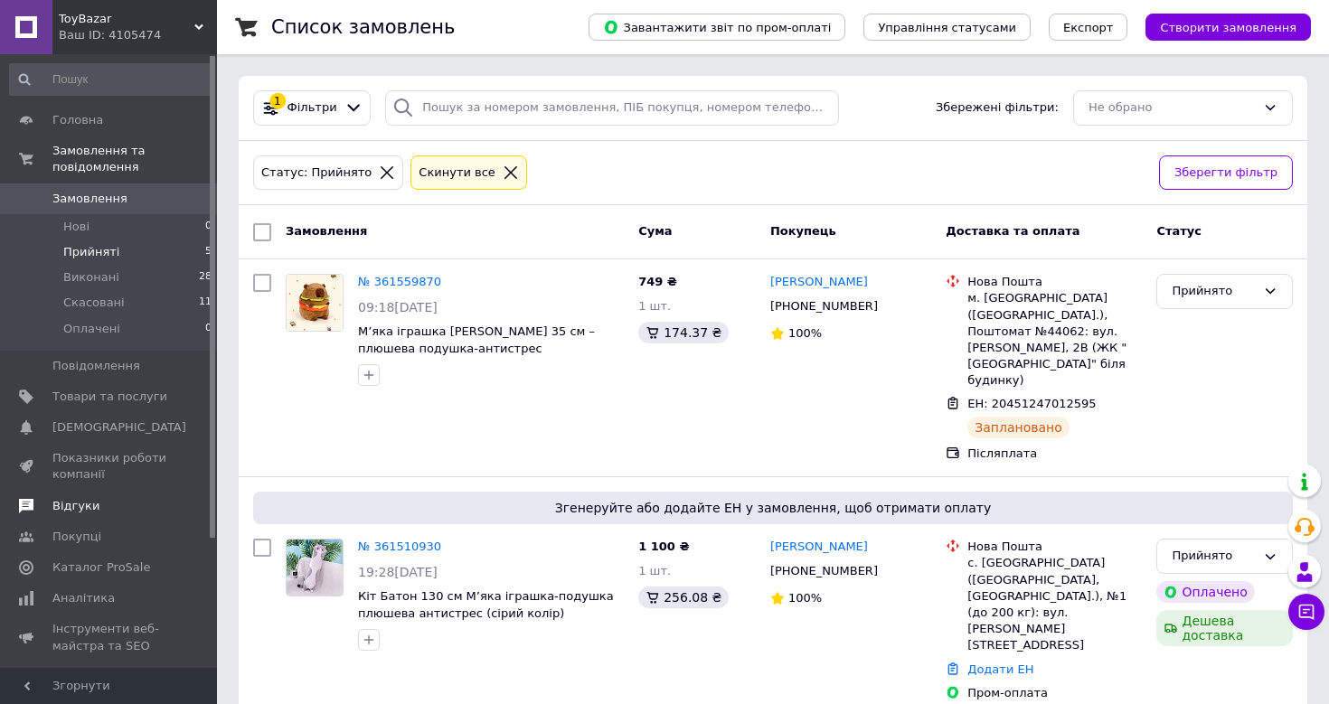
click at [80, 506] on span "Відгуки" at bounding box center [75, 506] width 47 height 16
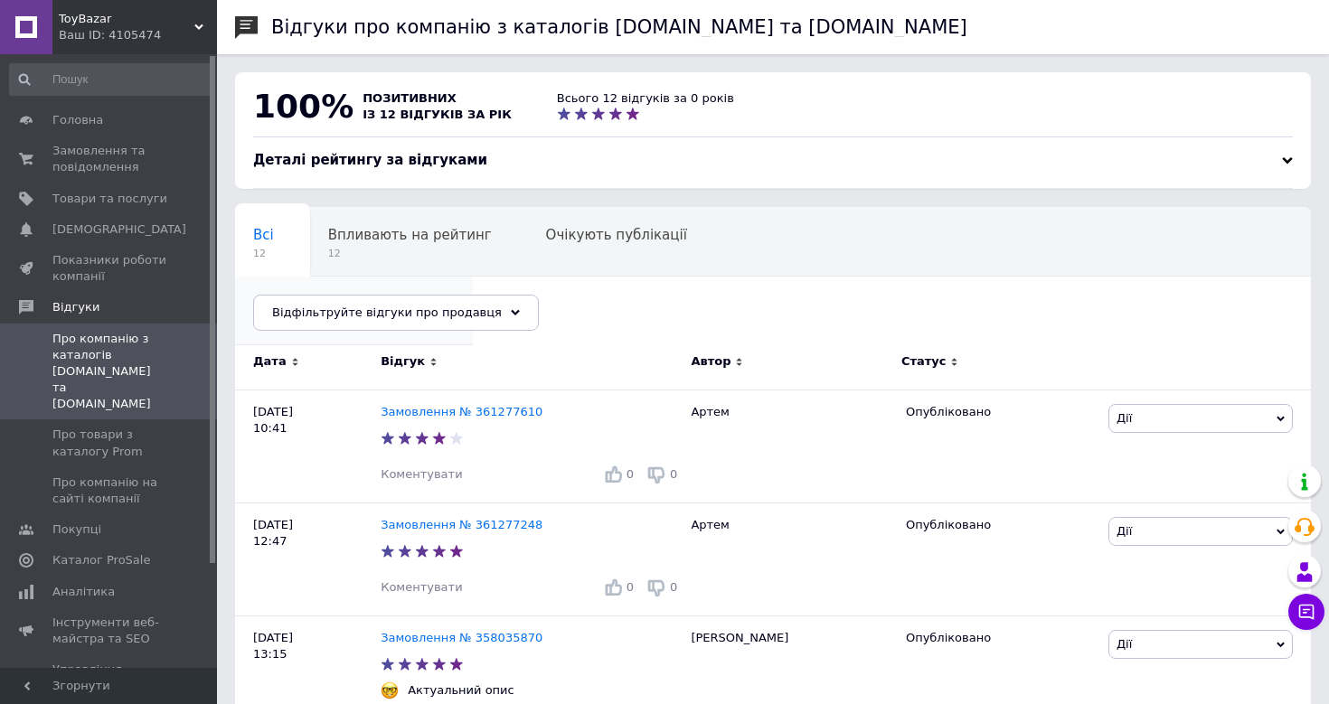
click at [437, 315] on span "5" at bounding box center [344, 322] width 183 height 14
